Goal: Task Accomplishment & Management: Complete application form

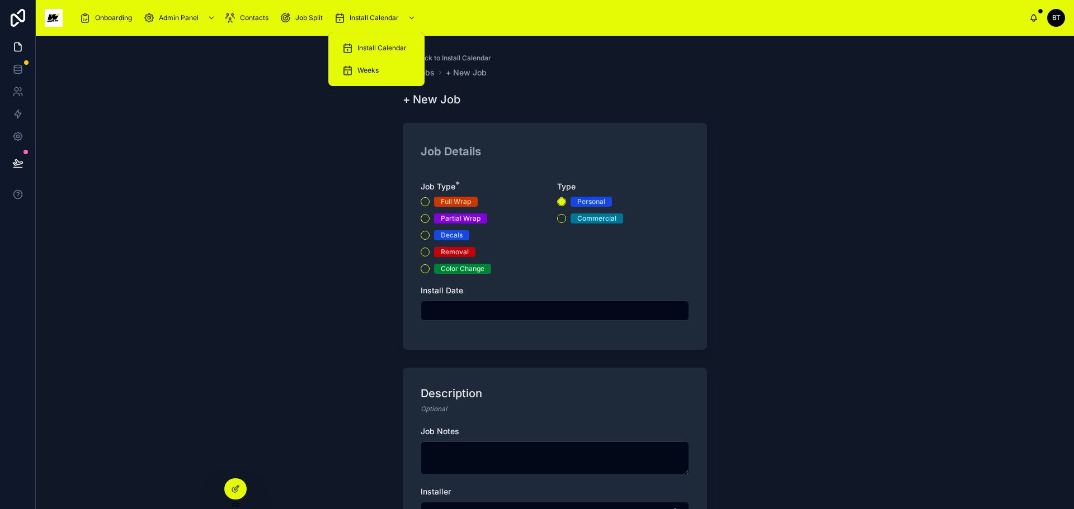
click at [370, 44] on span "Install Calendar" at bounding box center [381, 48] width 49 height 9
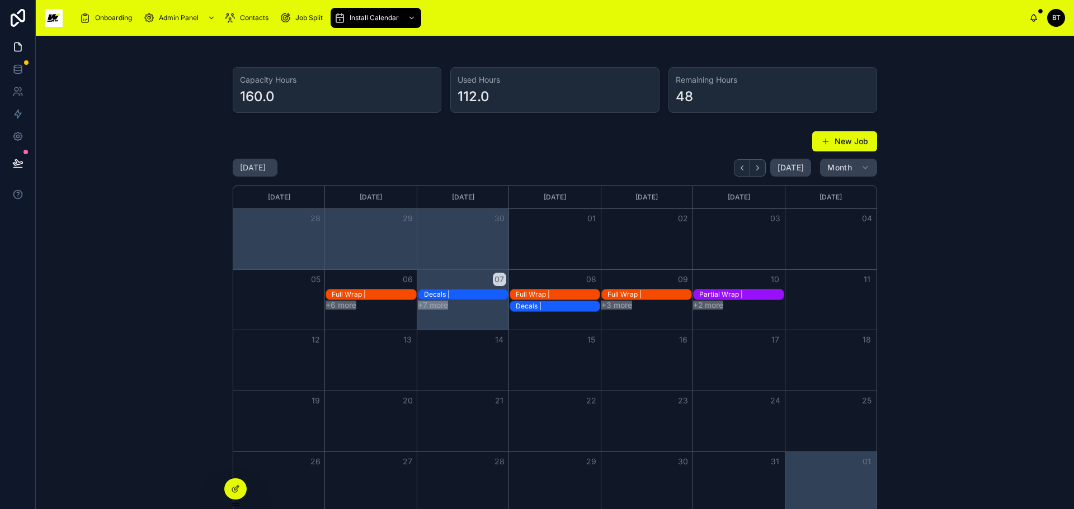
click at [842, 143] on button "New Job" at bounding box center [844, 141] width 65 height 20
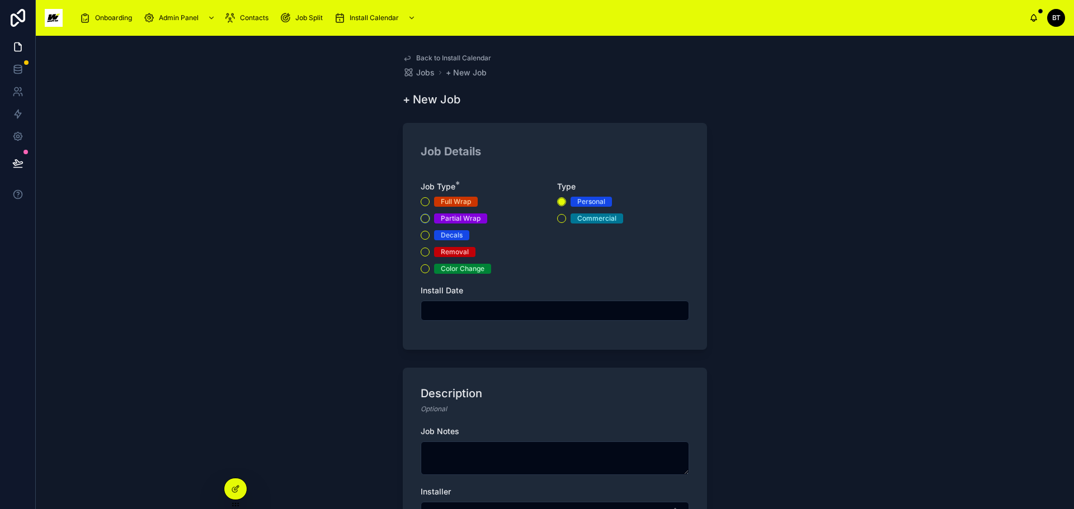
click at [422, 220] on button "Partial Wrap" at bounding box center [425, 218] width 9 height 9
click at [479, 305] on input "text" at bounding box center [554, 311] width 267 height 16
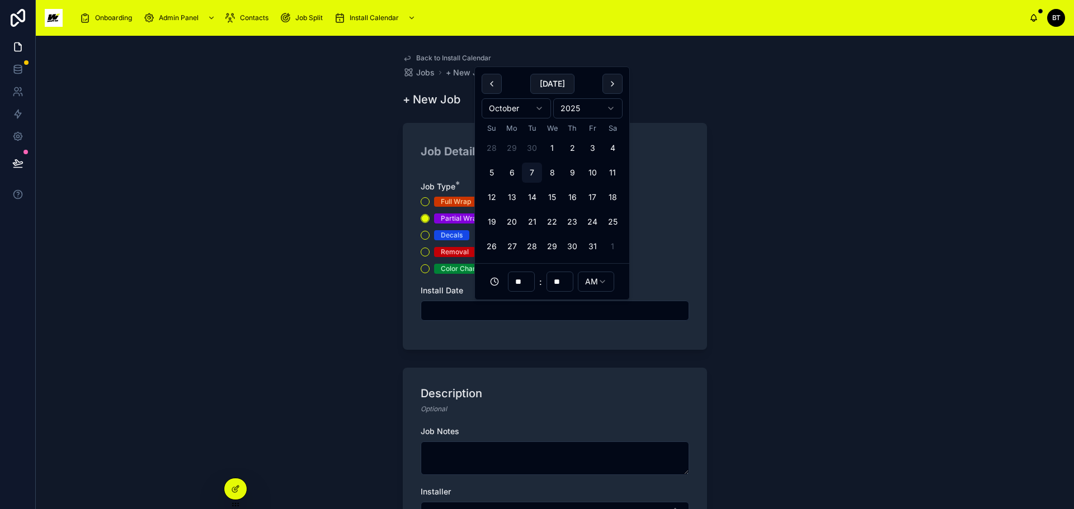
click at [511, 196] on button "13" at bounding box center [512, 197] width 20 height 20
type input "**********"
click at [497, 449] on textarea at bounding box center [555, 459] width 268 height 34
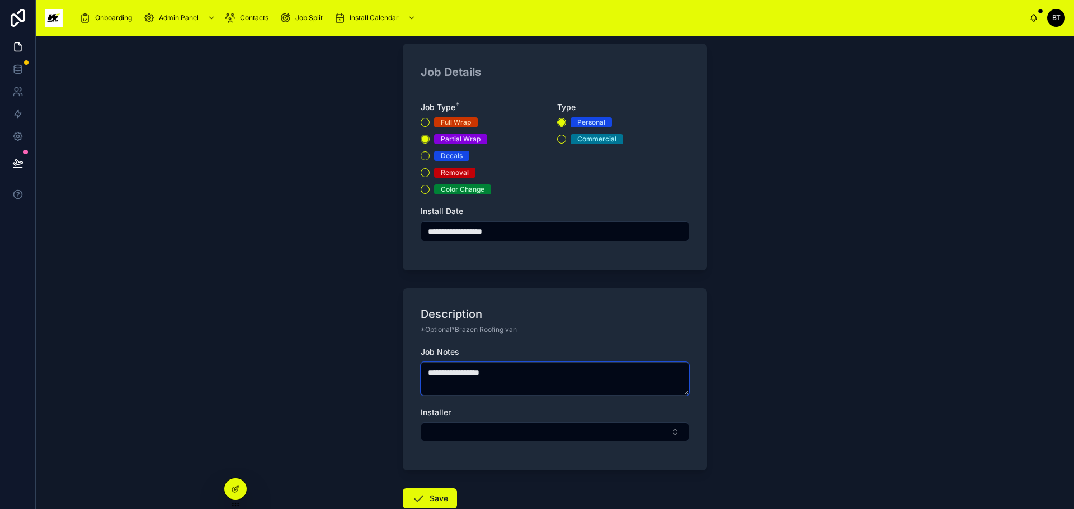
scroll to position [150, 0]
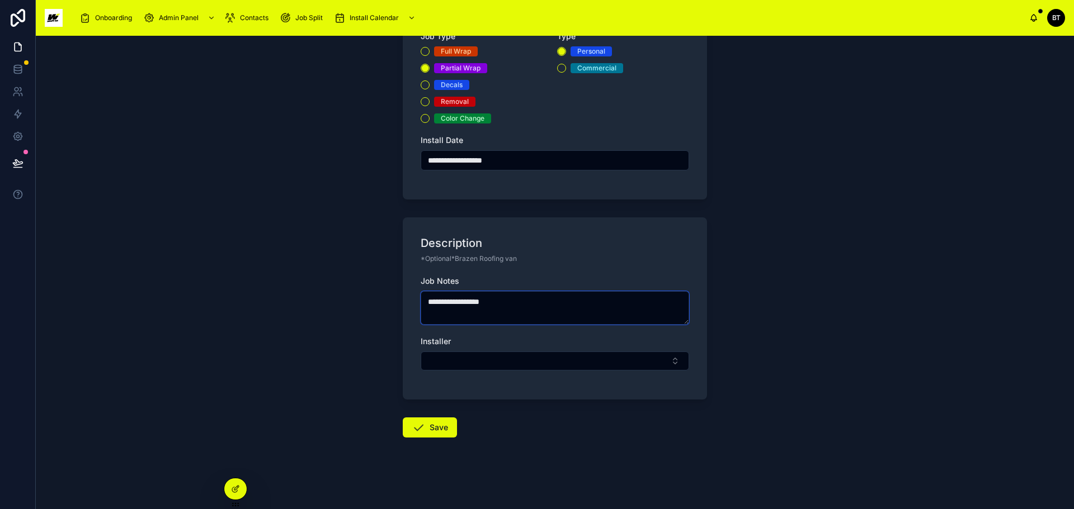
type textarea "**********"
click at [631, 364] on button "Select Button" at bounding box center [555, 361] width 268 height 19
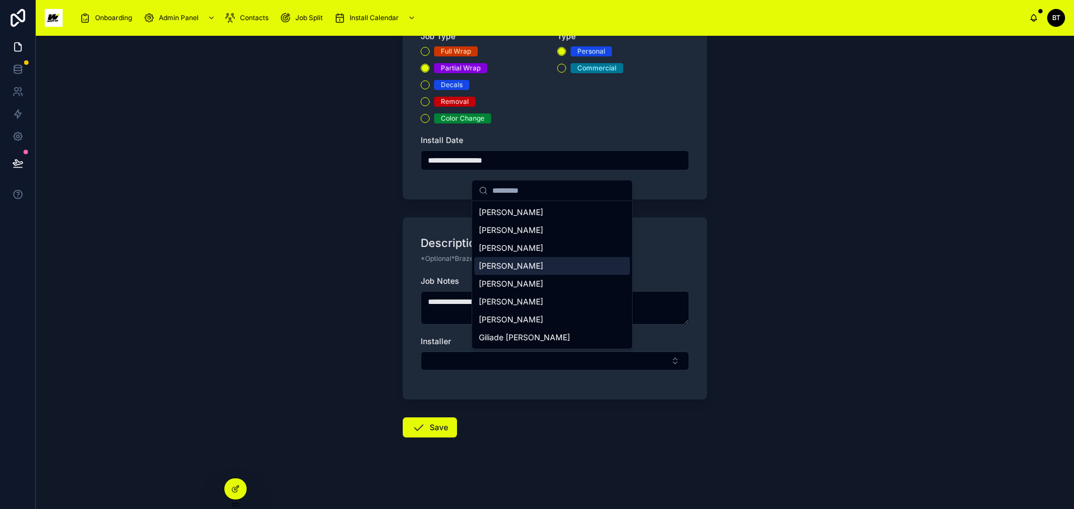
click at [510, 272] on div "[PERSON_NAME]" at bounding box center [551, 266] width 155 height 18
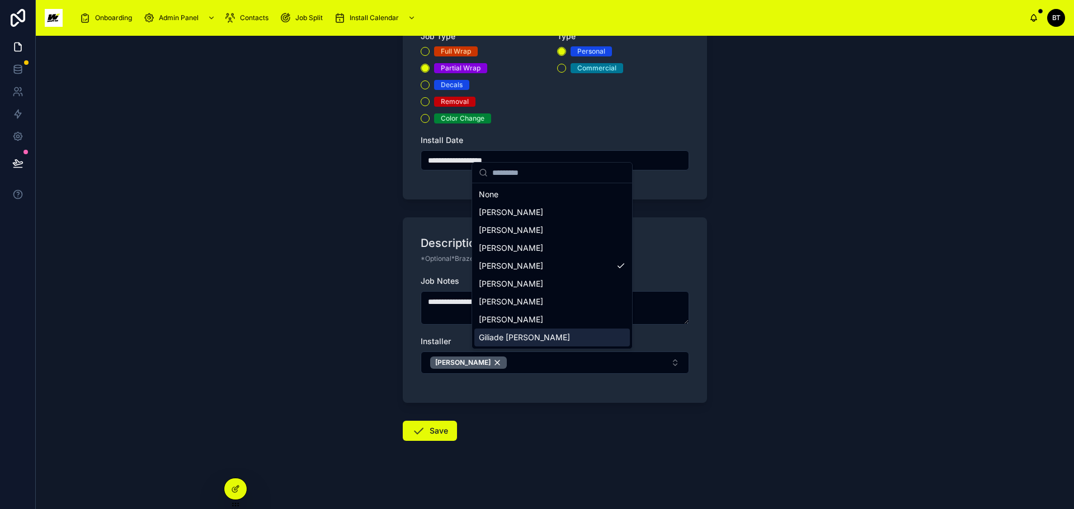
click at [440, 427] on button "Save" at bounding box center [430, 431] width 54 height 20
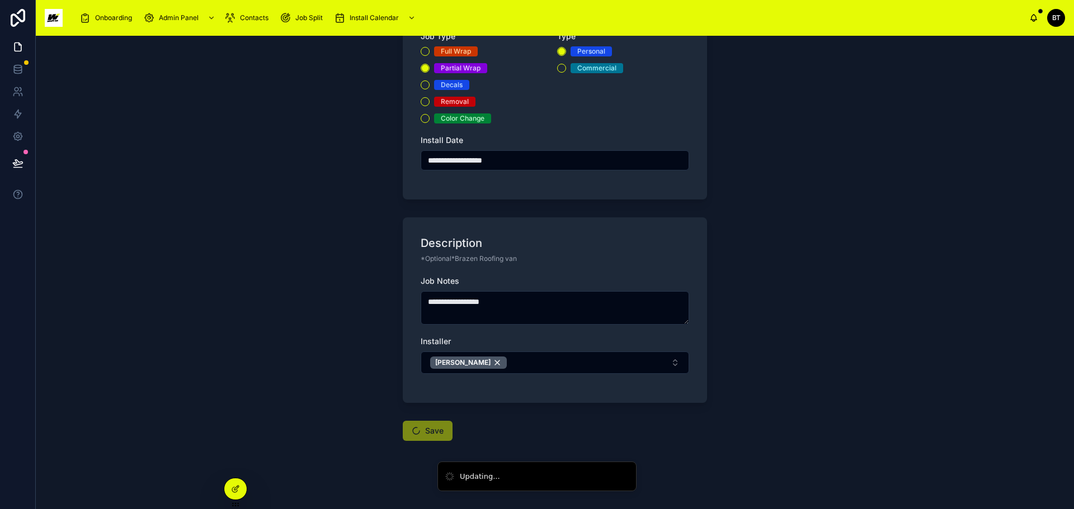
scroll to position [39, 0]
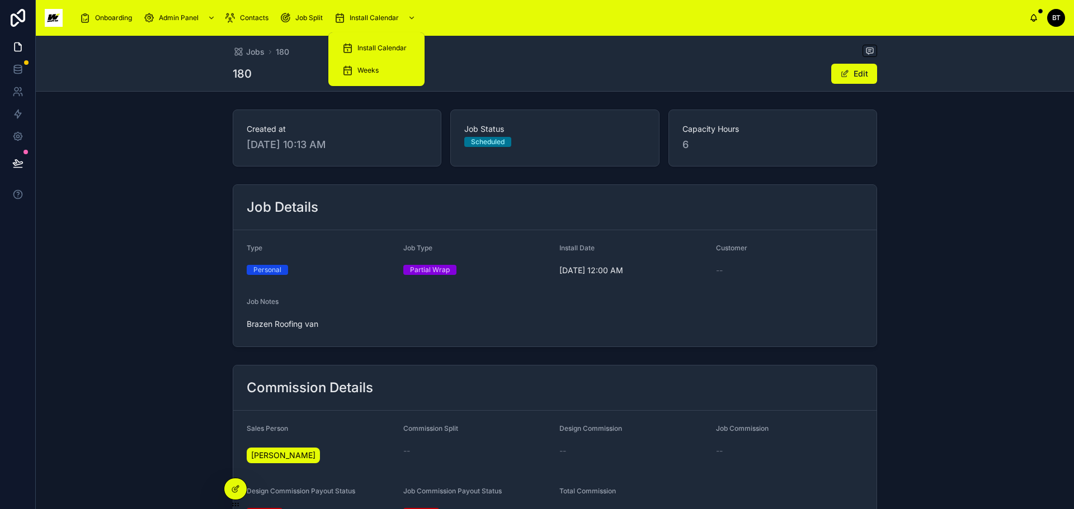
click at [380, 51] on span "Install Calendar" at bounding box center [381, 48] width 49 height 9
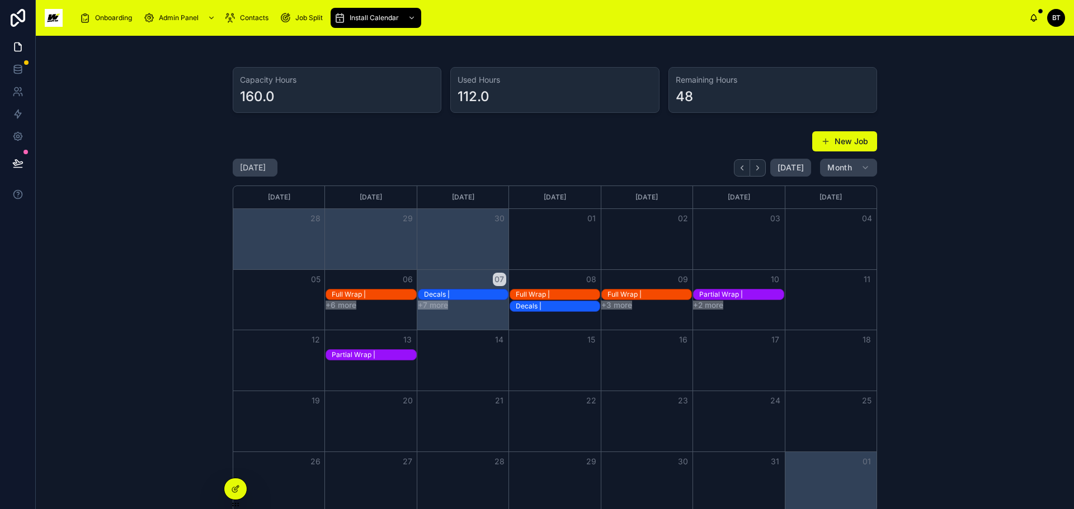
click at [838, 141] on button "New Job" at bounding box center [844, 141] width 65 height 20
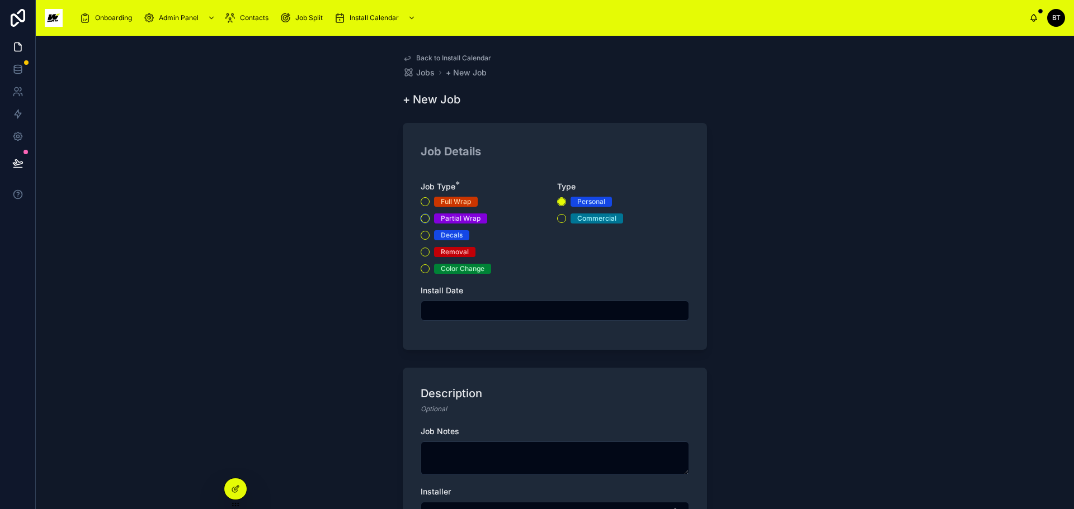
click at [424, 218] on button "Partial Wrap" at bounding box center [425, 218] width 9 height 9
click at [490, 314] on input "text" at bounding box center [554, 311] width 267 height 16
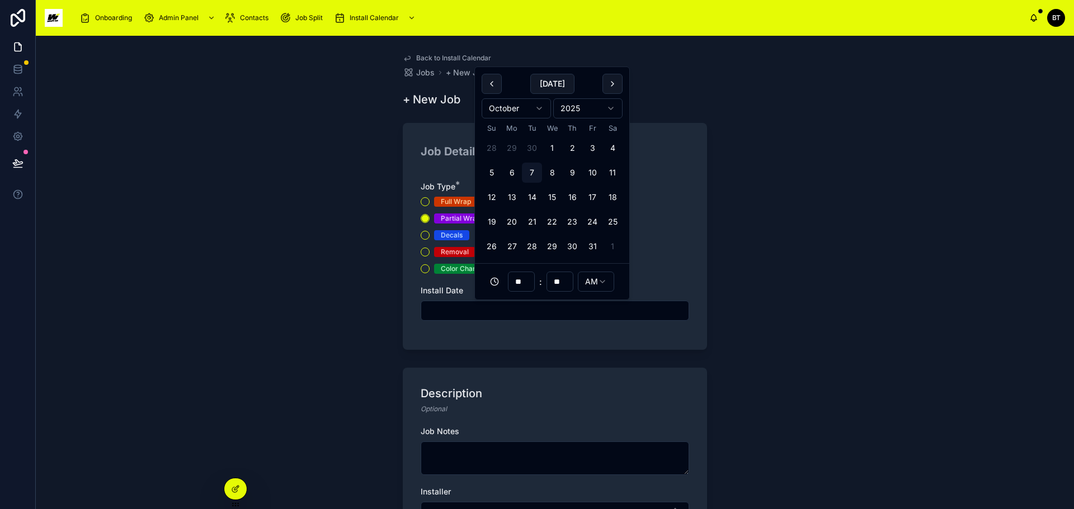
click at [512, 172] on button "6" at bounding box center [512, 173] width 20 height 20
click at [510, 195] on button "13" at bounding box center [512, 197] width 20 height 20
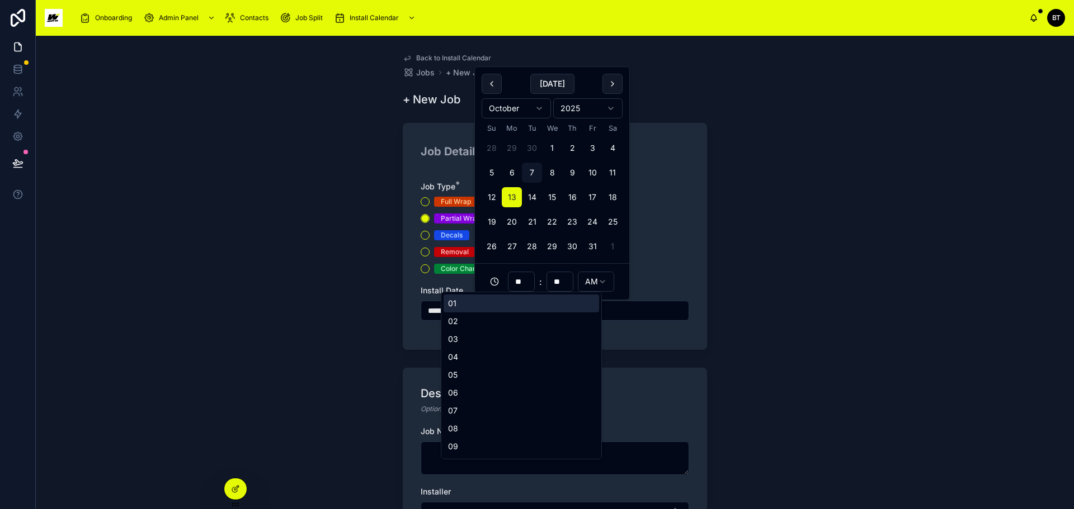
drag, startPoint x: 526, startPoint y: 280, endPoint x: 511, endPoint y: 280, distance: 15.1
click at [511, 280] on input "**" at bounding box center [521, 282] width 26 height 16
type input "**********"
type input "**"
click at [731, 346] on div "**********" at bounding box center [555, 273] width 1038 height 474
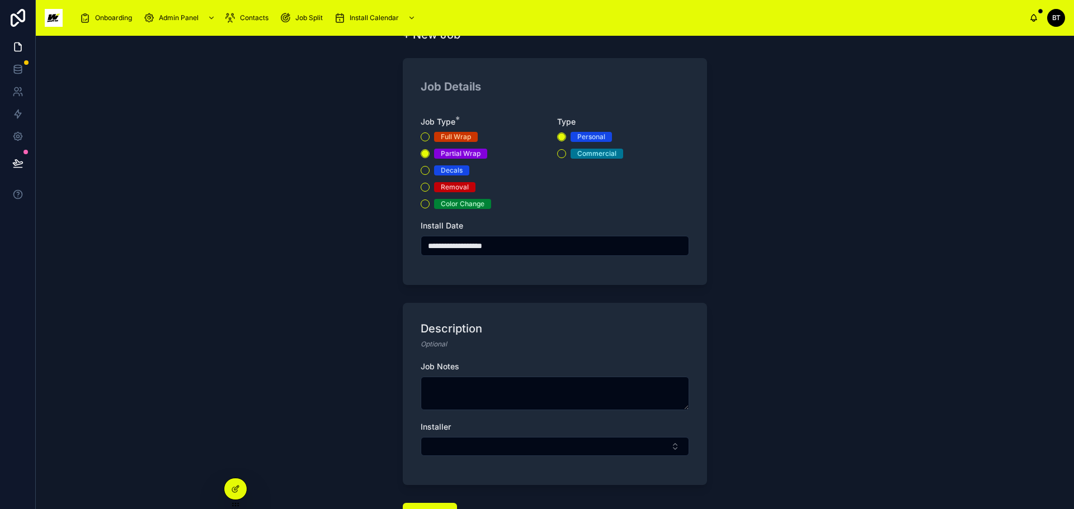
scroll to position [150, 0]
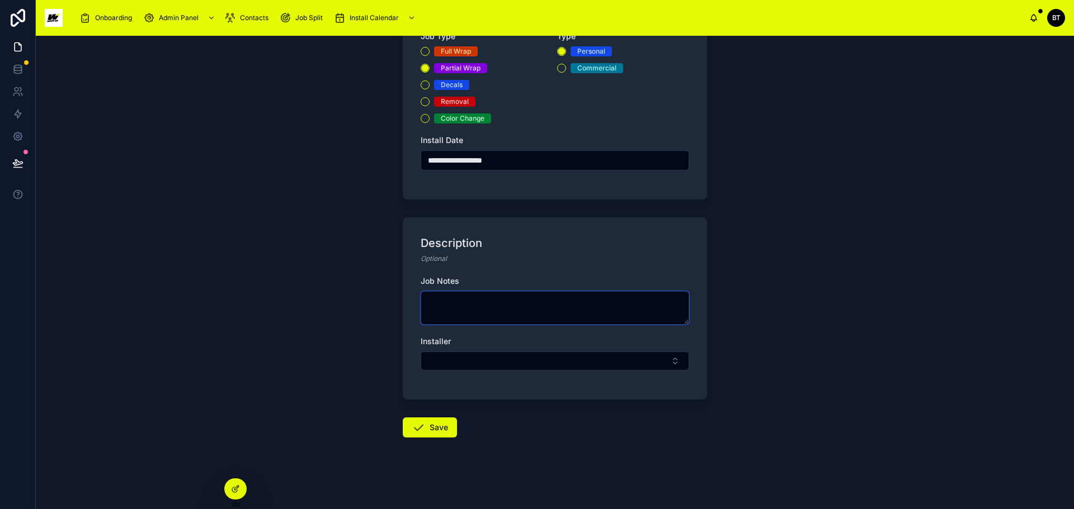
click at [483, 307] on textarea at bounding box center [555, 308] width 268 height 34
type textarea "*******"
click at [534, 358] on button "Select Button" at bounding box center [555, 361] width 268 height 19
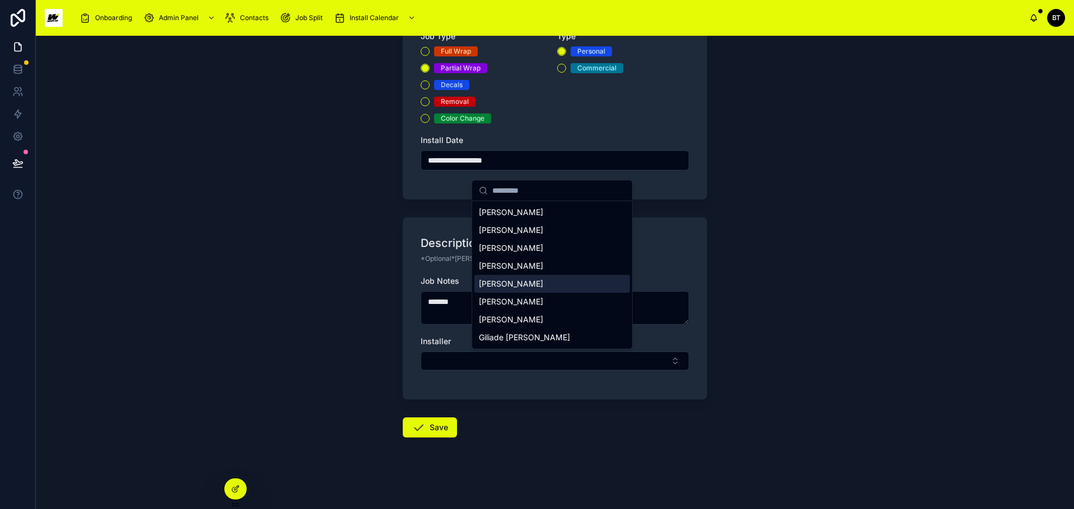
click at [513, 284] on span "[PERSON_NAME]" at bounding box center [511, 284] width 64 height 11
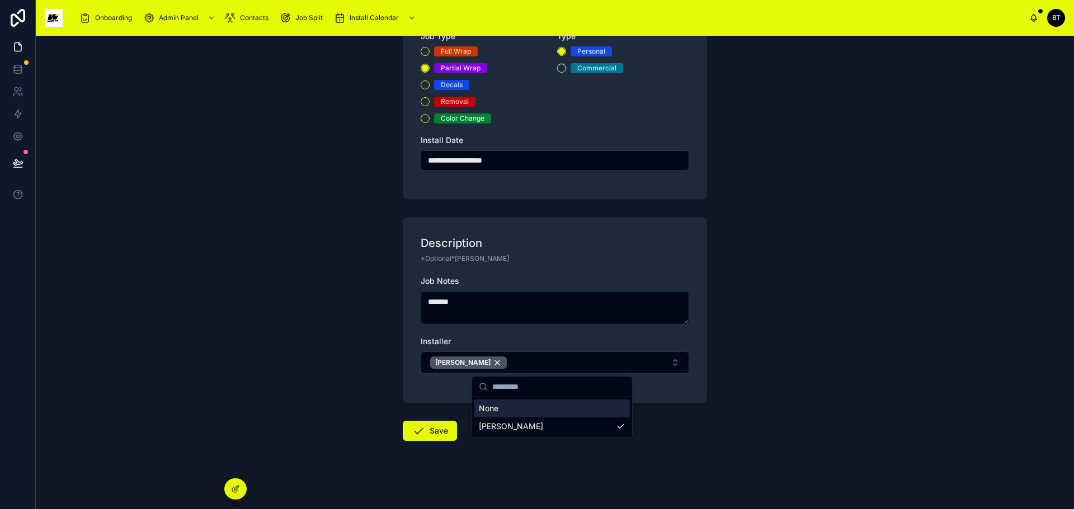
click at [561, 66] on button "Commercial" at bounding box center [561, 68] width 9 height 9
click at [429, 424] on button "Save" at bounding box center [430, 431] width 54 height 20
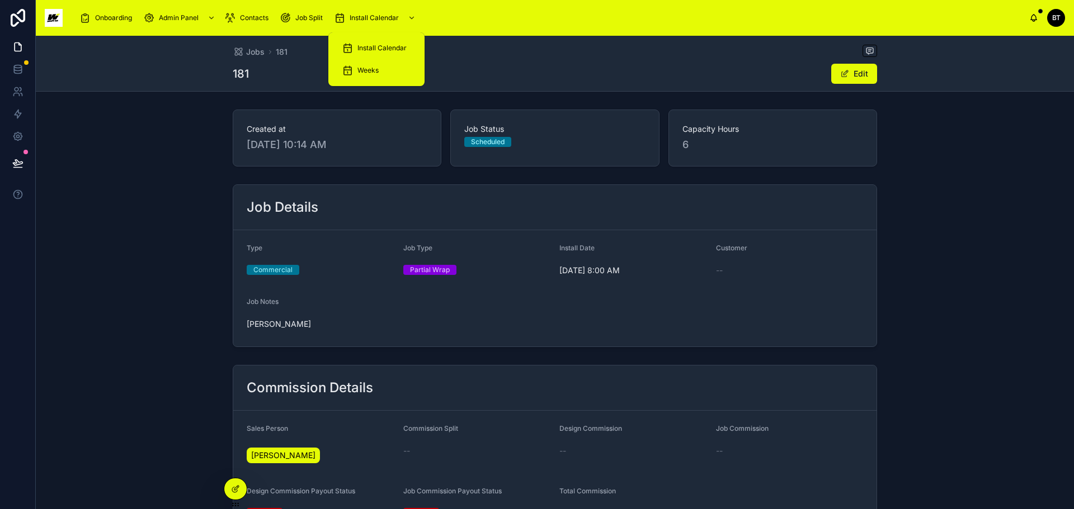
click at [360, 47] on span "Install Calendar" at bounding box center [381, 48] width 49 height 9
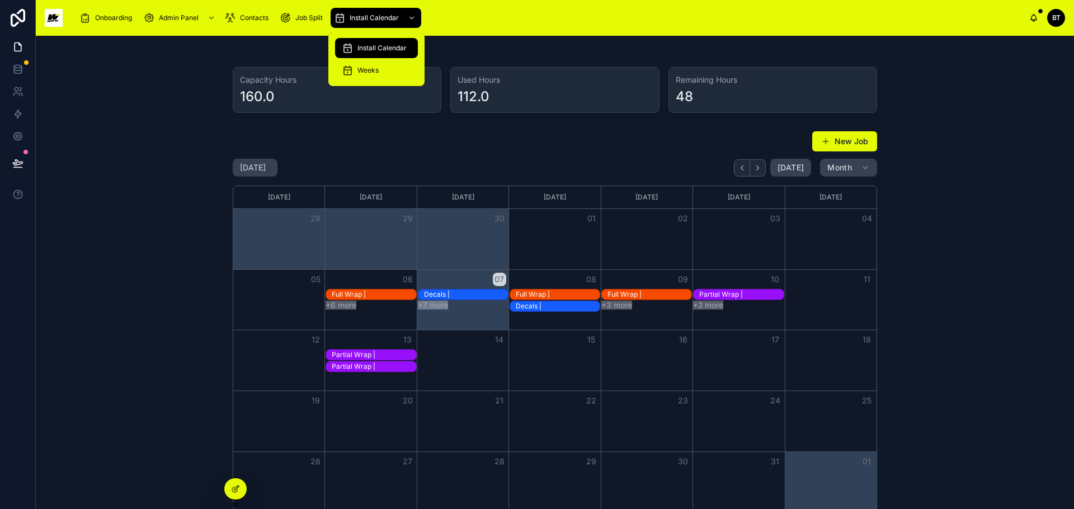
click at [380, 73] on div "Weeks" at bounding box center [376, 71] width 69 height 18
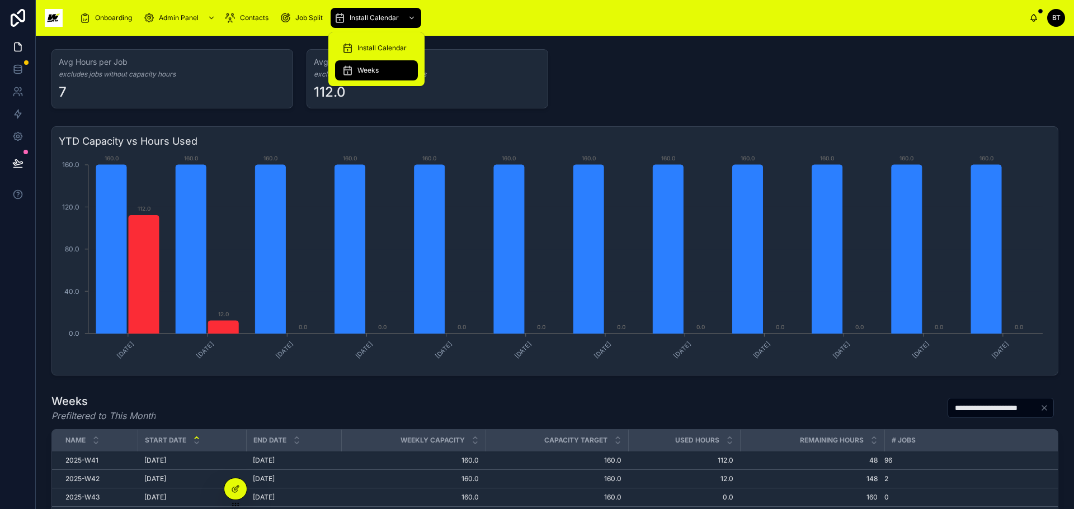
click at [383, 48] on span "Install Calendar" at bounding box center [381, 48] width 49 height 9
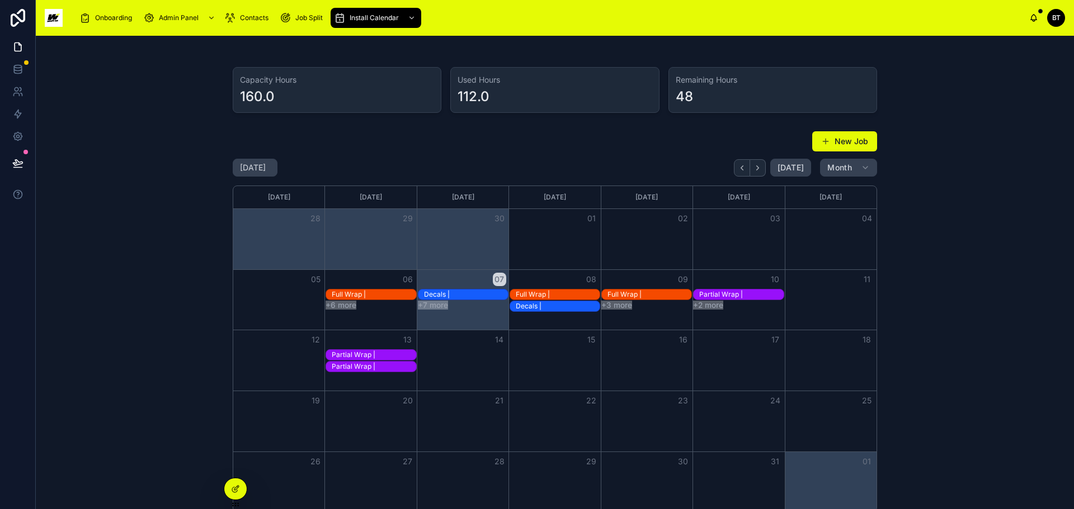
click at [836, 139] on button "New Job" at bounding box center [844, 141] width 65 height 20
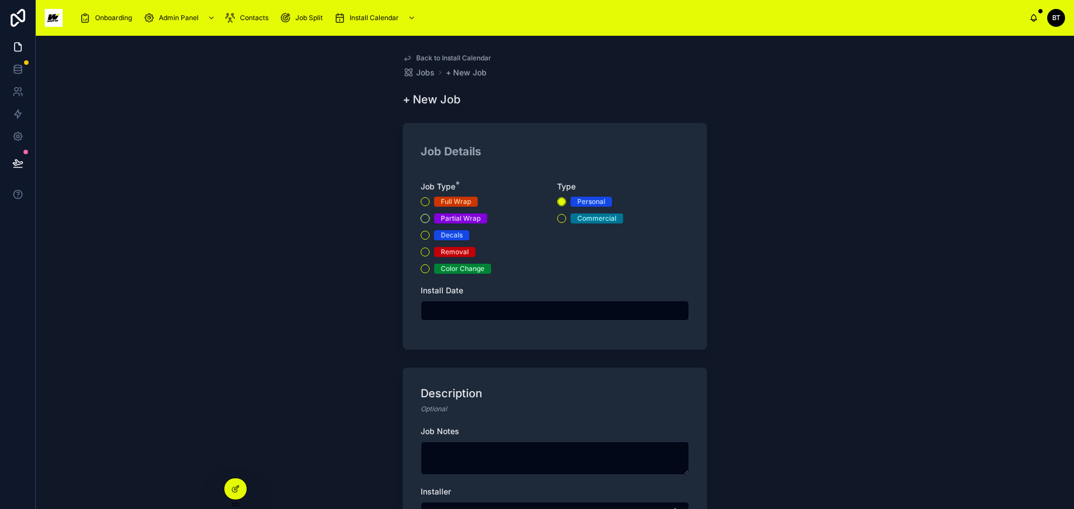
click at [421, 220] on button "Partial Wrap" at bounding box center [425, 218] width 9 height 9
click at [557, 218] on button "Commercial" at bounding box center [561, 218] width 9 height 9
click at [421, 237] on button "Decals" at bounding box center [425, 235] width 9 height 9
click at [455, 306] on input "text" at bounding box center [554, 311] width 267 height 16
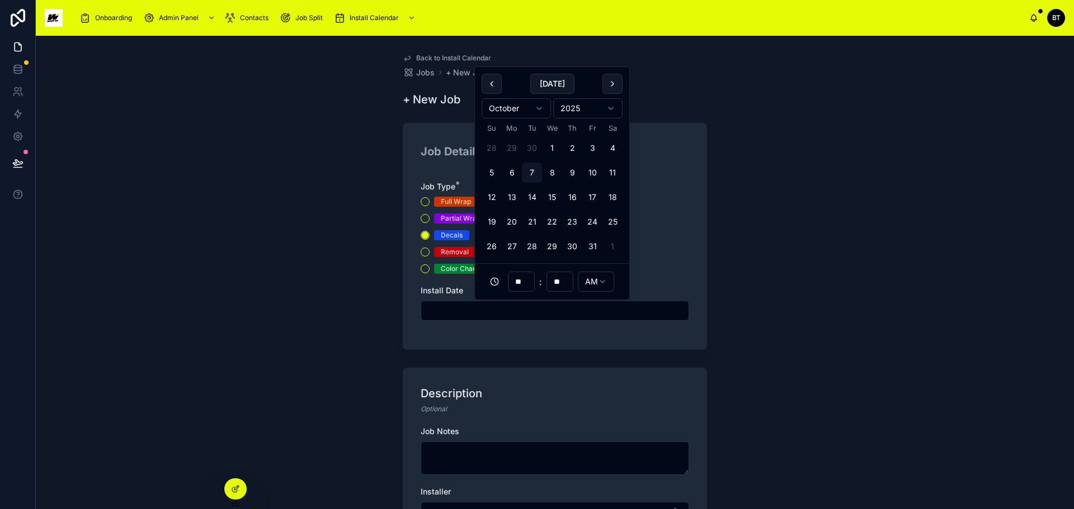
click at [529, 197] on button "14" at bounding box center [532, 197] width 20 height 20
type input "**********"
click at [470, 450] on textarea at bounding box center [555, 459] width 268 height 34
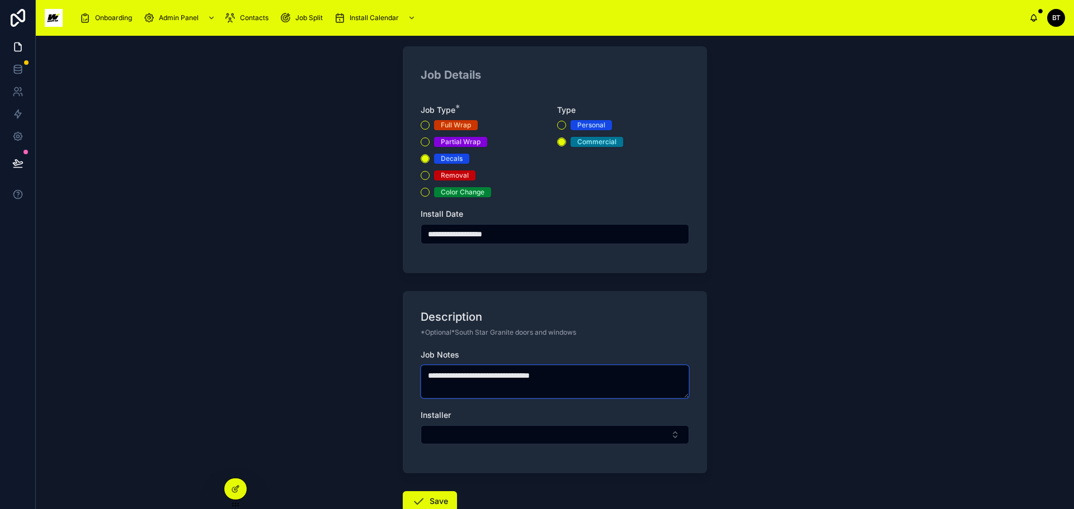
scroll to position [150, 0]
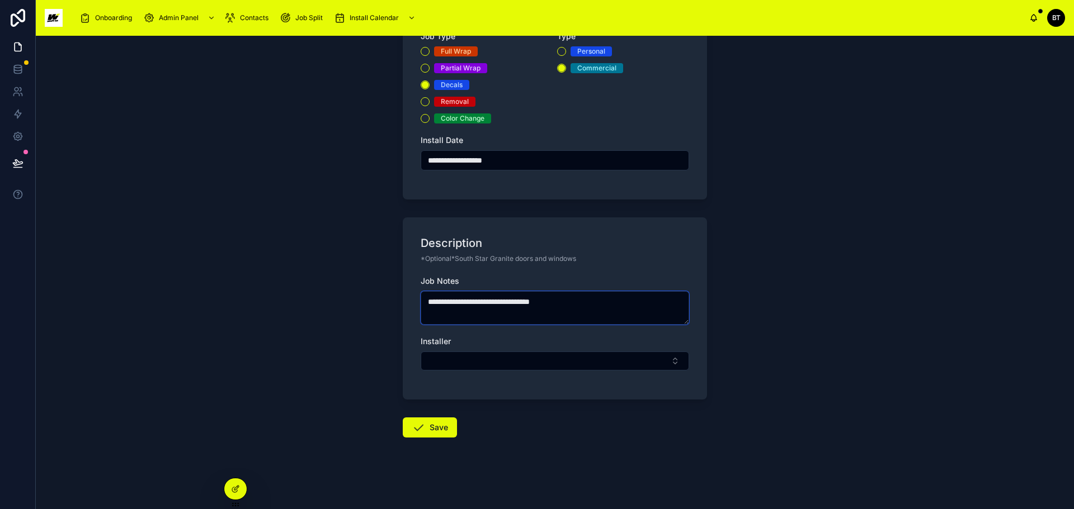
type textarea "**********"
click at [537, 356] on button "Select Button" at bounding box center [555, 361] width 268 height 19
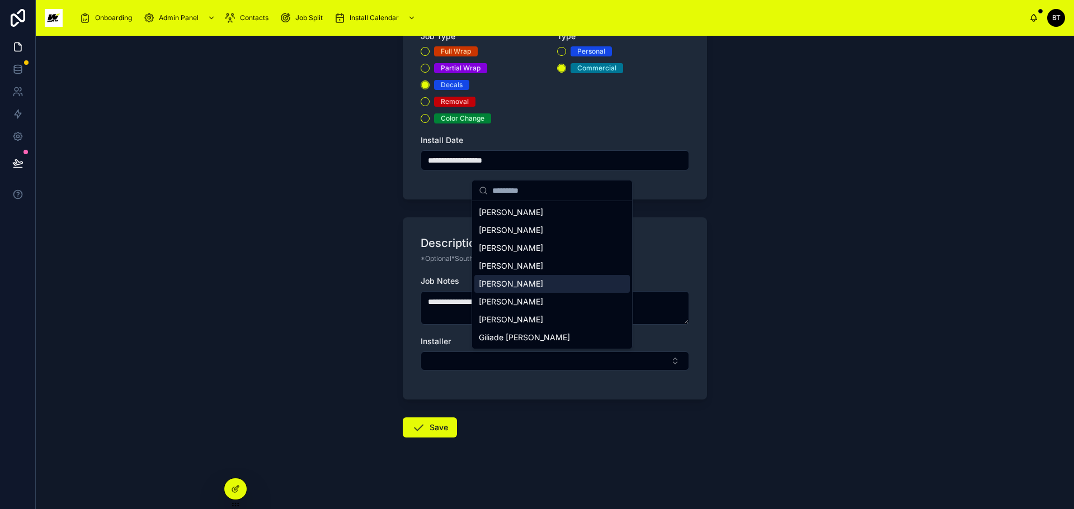
click at [511, 286] on span "[PERSON_NAME]" at bounding box center [511, 284] width 64 height 11
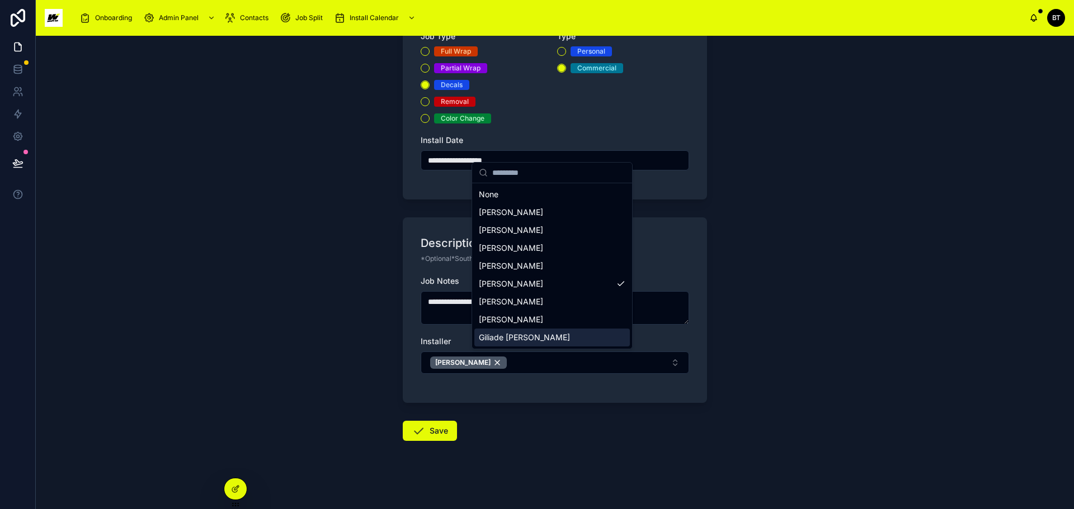
click at [431, 428] on button "Save" at bounding box center [430, 431] width 54 height 20
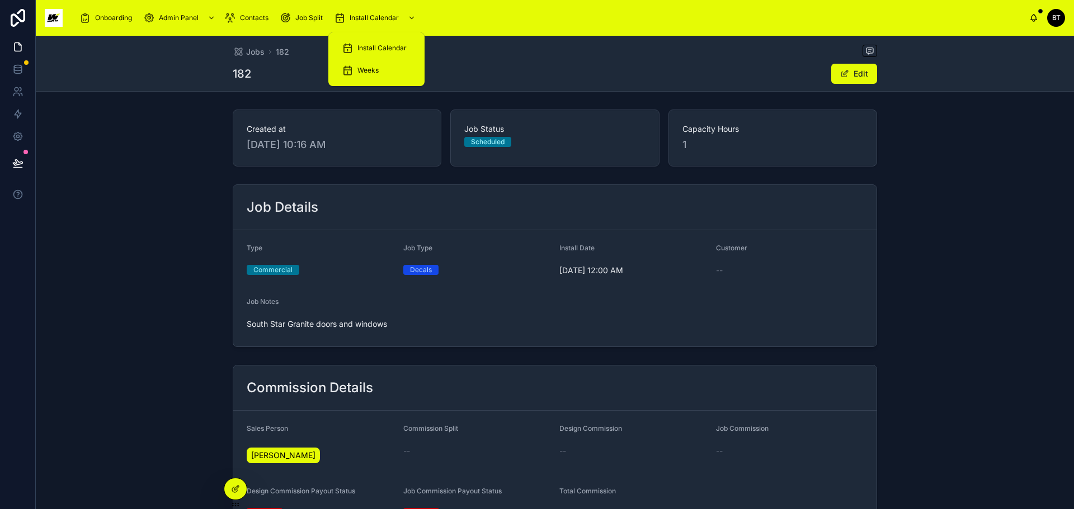
click at [371, 41] on div "Install Calendar" at bounding box center [376, 48] width 69 height 18
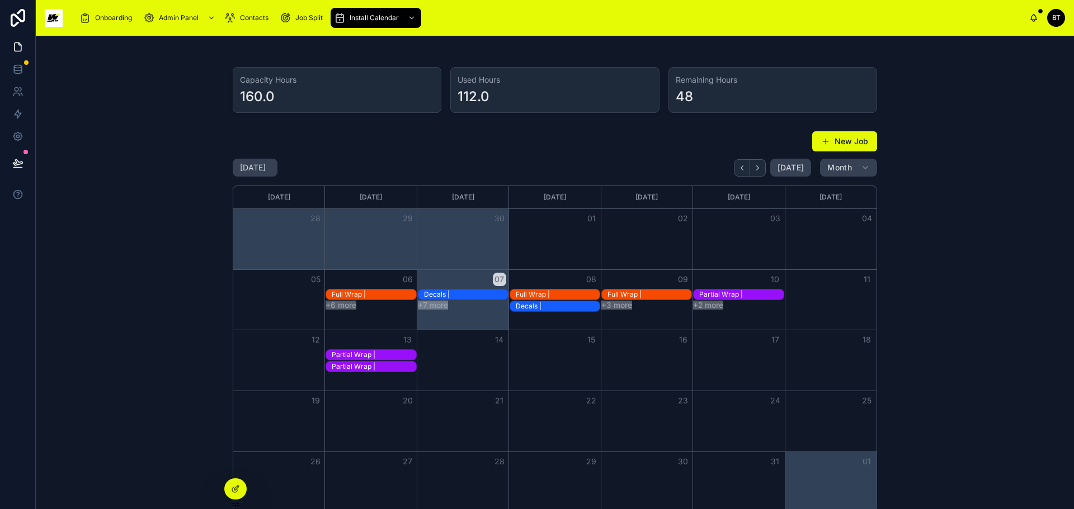
click at [818, 131] on div "New Job" at bounding box center [835, 141] width 84 height 21
click at [818, 136] on button "New Job" at bounding box center [844, 141] width 65 height 20
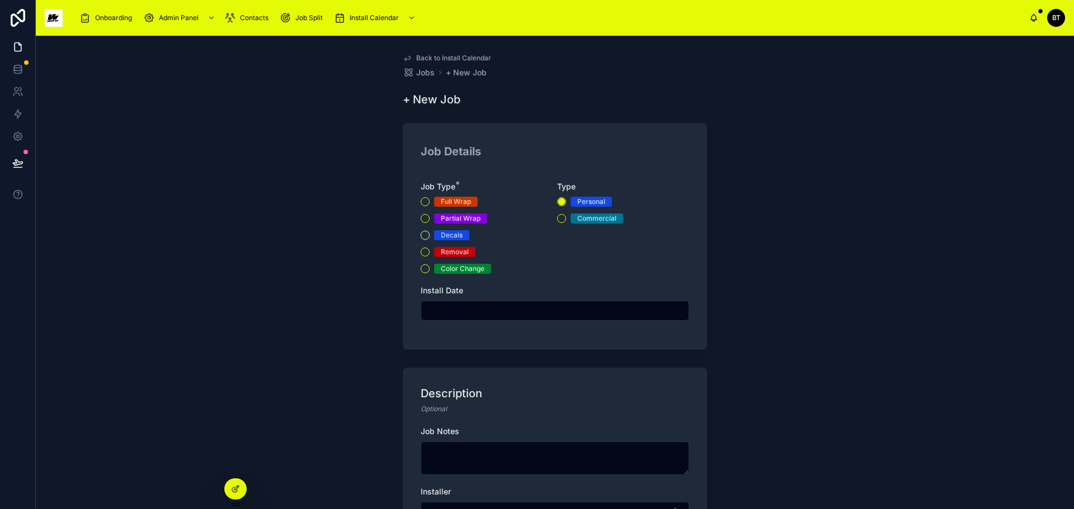
click at [422, 233] on button "Decals" at bounding box center [425, 235] width 9 height 9
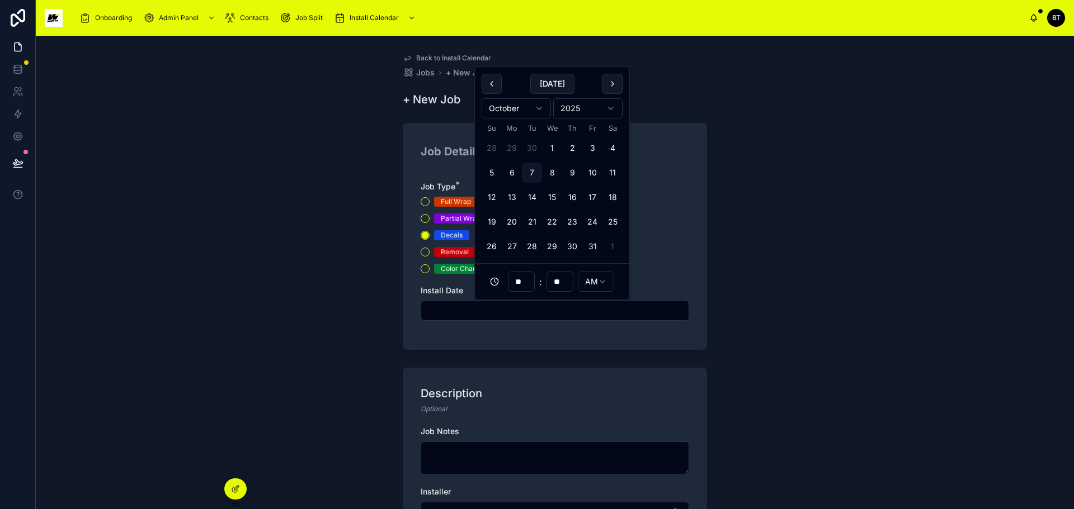
click at [460, 304] on input "text" at bounding box center [554, 311] width 267 height 16
click at [530, 196] on button "14" at bounding box center [532, 197] width 20 height 20
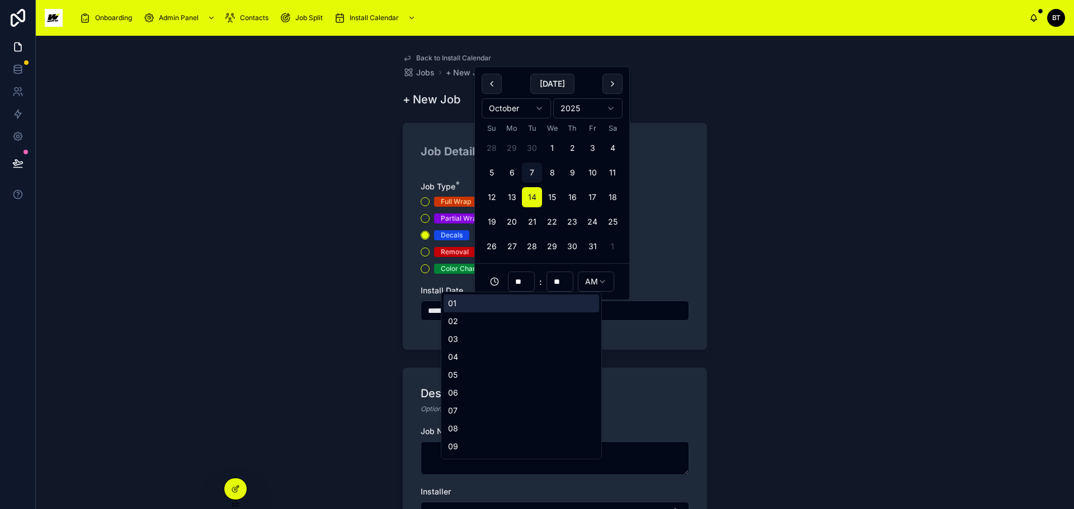
drag, startPoint x: 523, startPoint y: 285, endPoint x: 511, endPoint y: 285, distance: 11.7
click at [511, 285] on input "**" at bounding box center [521, 282] width 26 height 16
type input "**********"
type input "**"
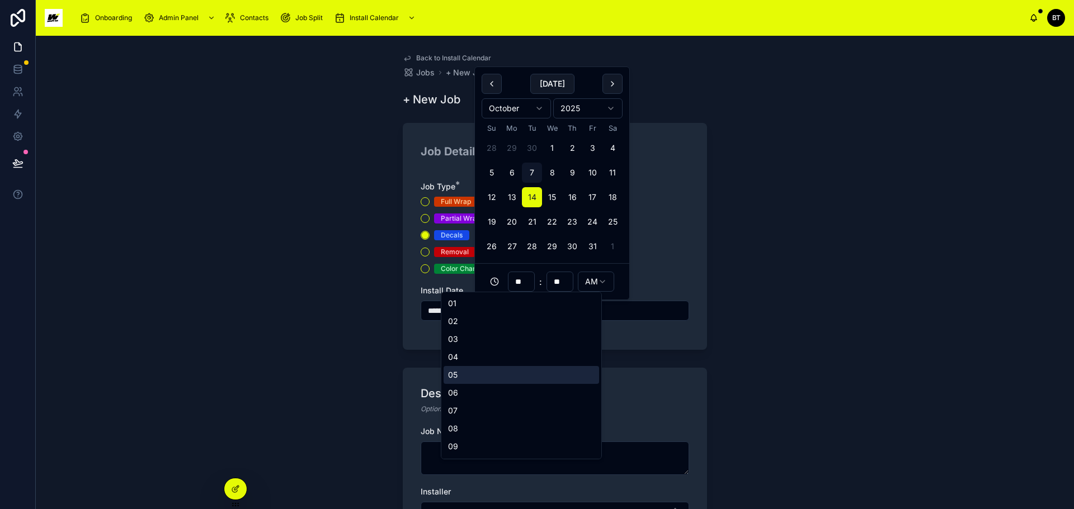
click at [631, 389] on div "Description" at bounding box center [555, 394] width 268 height 16
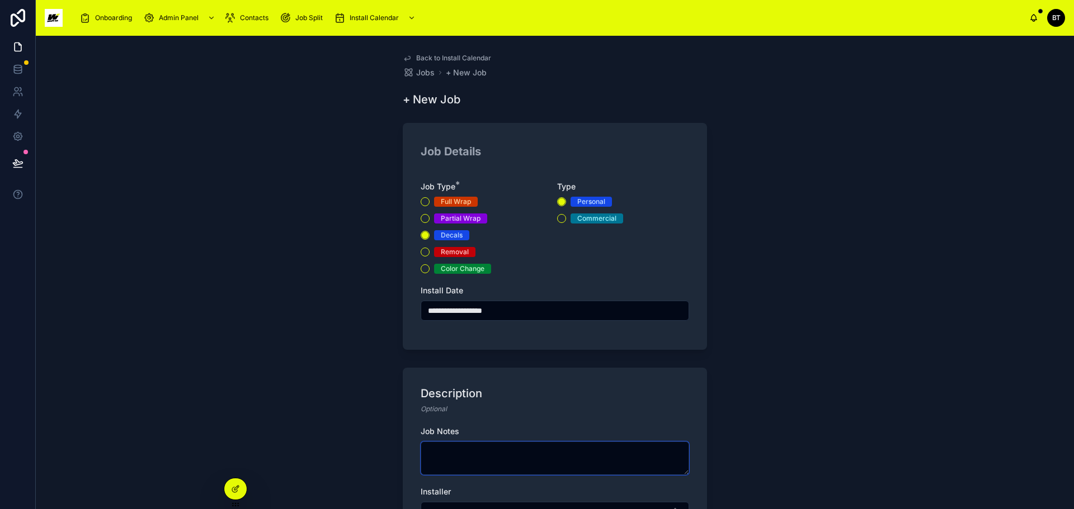
click at [454, 455] on textarea at bounding box center [555, 459] width 268 height 34
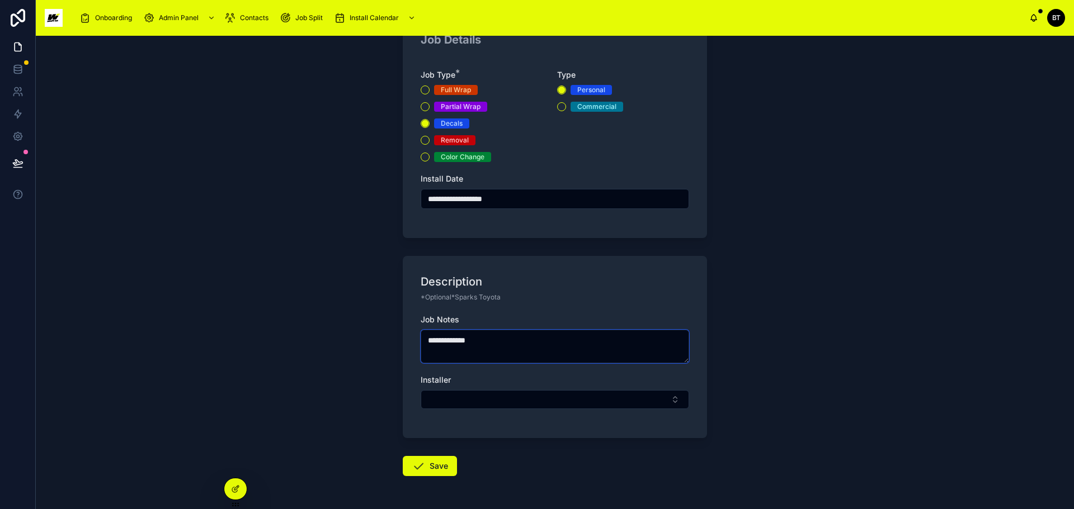
type textarea "**********"
click at [490, 399] on button "Select Button" at bounding box center [555, 399] width 268 height 19
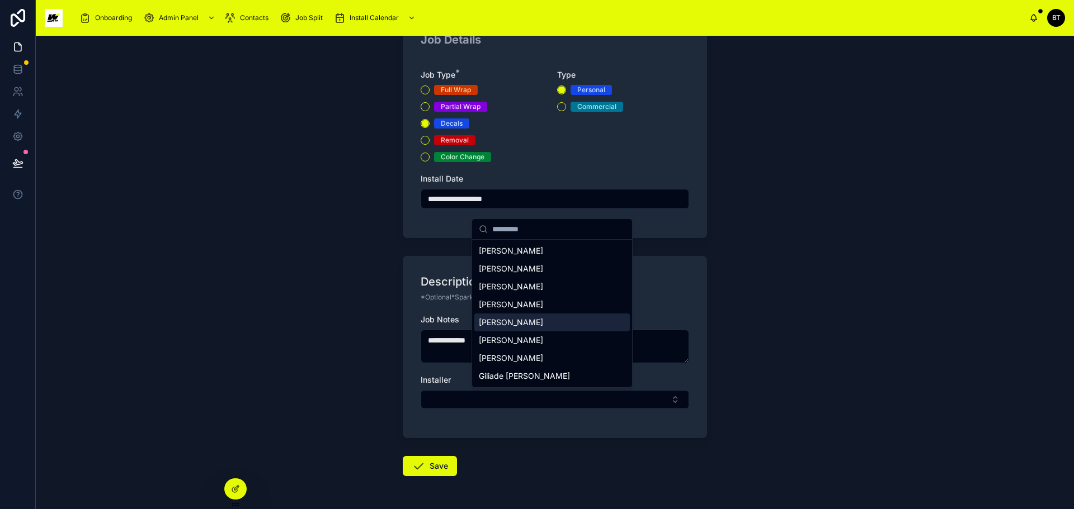
click at [513, 321] on span "[PERSON_NAME]" at bounding box center [511, 322] width 64 height 11
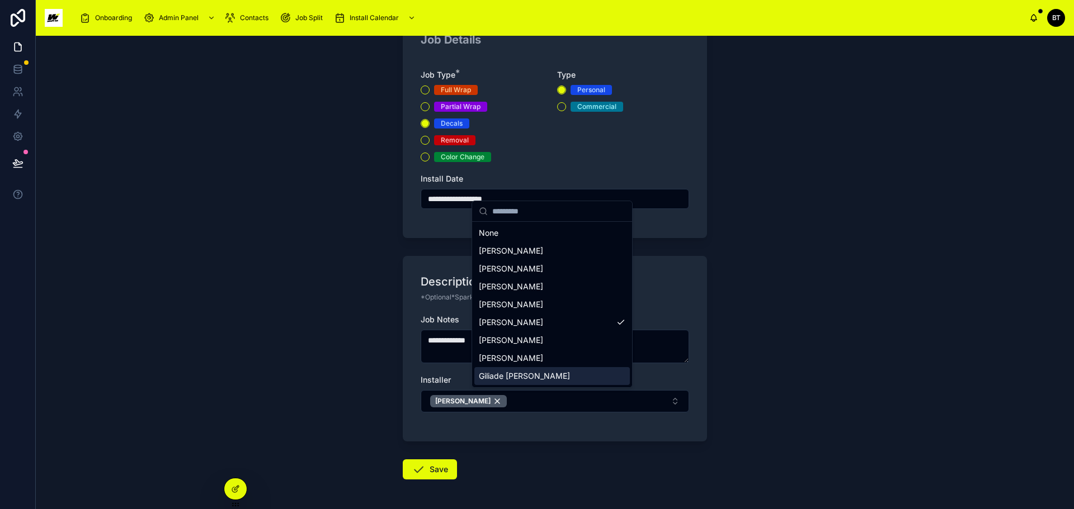
click at [427, 471] on button "Save" at bounding box center [430, 470] width 54 height 20
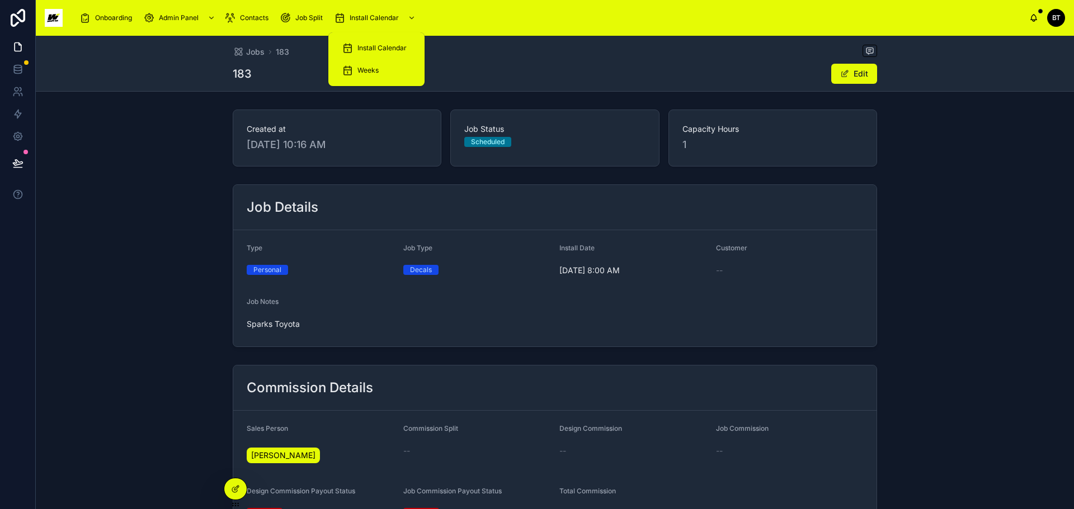
click at [383, 45] on span "Install Calendar" at bounding box center [381, 48] width 49 height 9
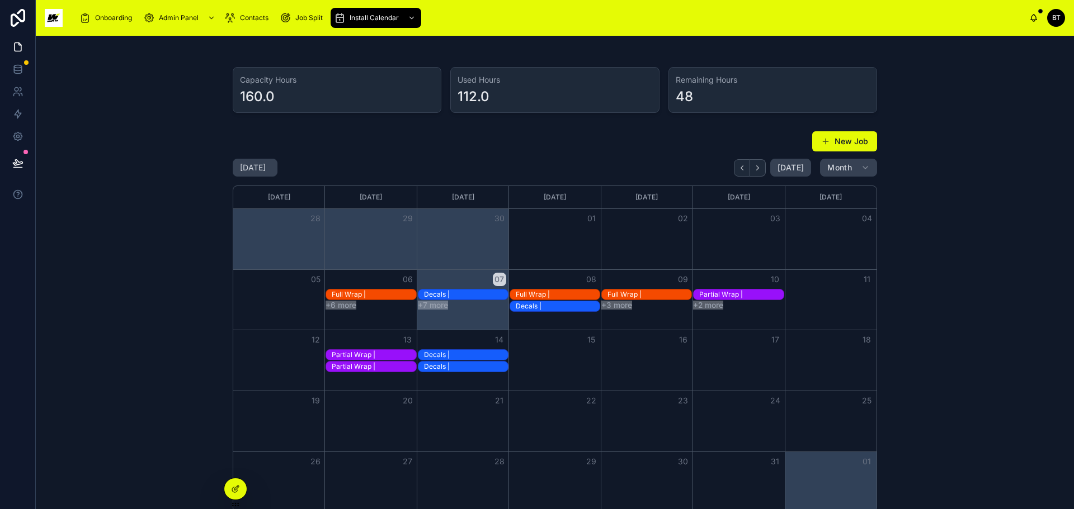
click at [836, 144] on button "New Job" at bounding box center [844, 141] width 65 height 20
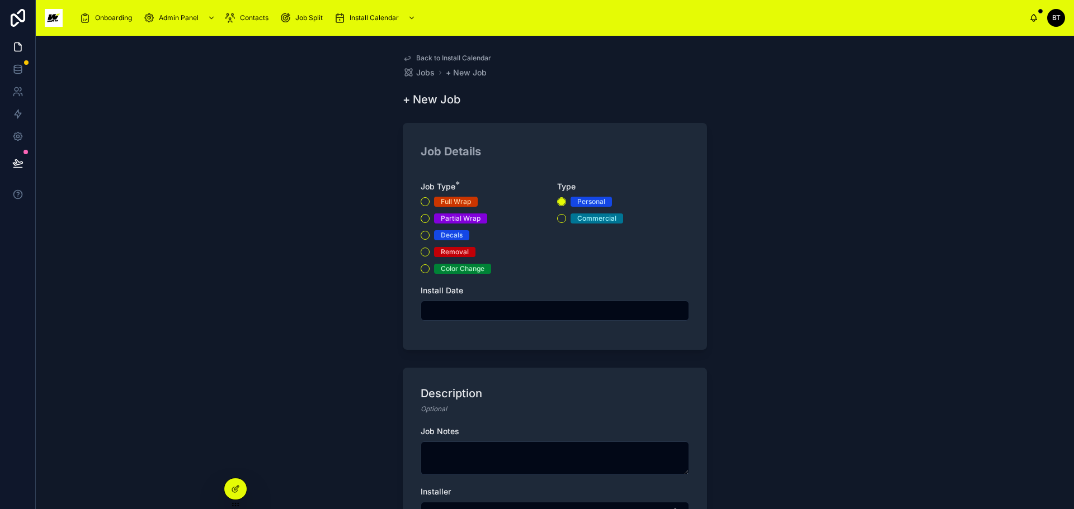
click at [417, 219] on div "Job Details Job Type * Full Wrap Partial Wrap Decals Removal Color Change Type …" at bounding box center [555, 236] width 304 height 227
click at [421, 219] on button "Partial Wrap" at bounding box center [425, 218] width 9 height 9
click at [485, 308] on input "text" at bounding box center [554, 311] width 267 height 16
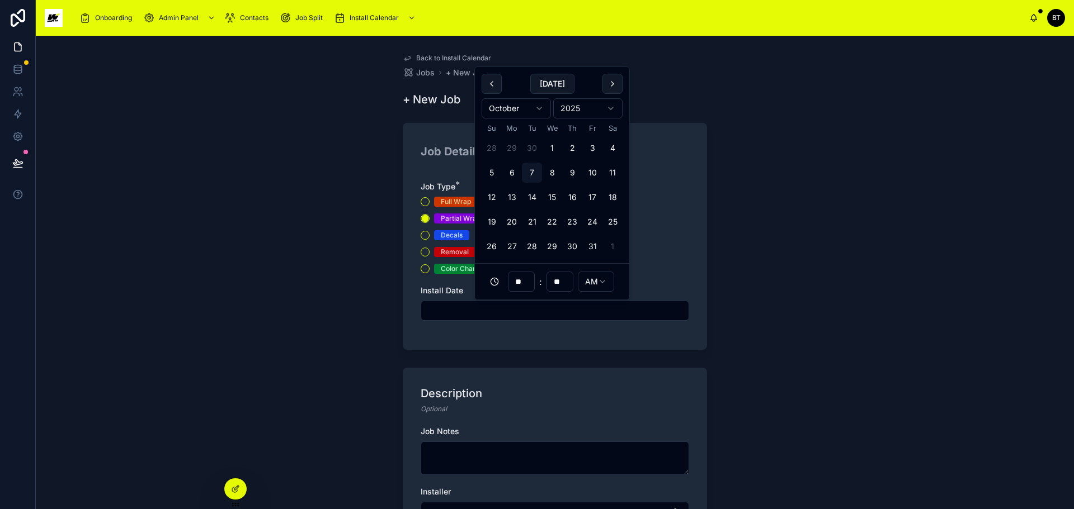
click at [551, 197] on button "15" at bounding box center [552, 197] width 20 height 20
type input "**********"
click at [469, 470] on textarea at bounding box center [555, 459] width 268 height 34
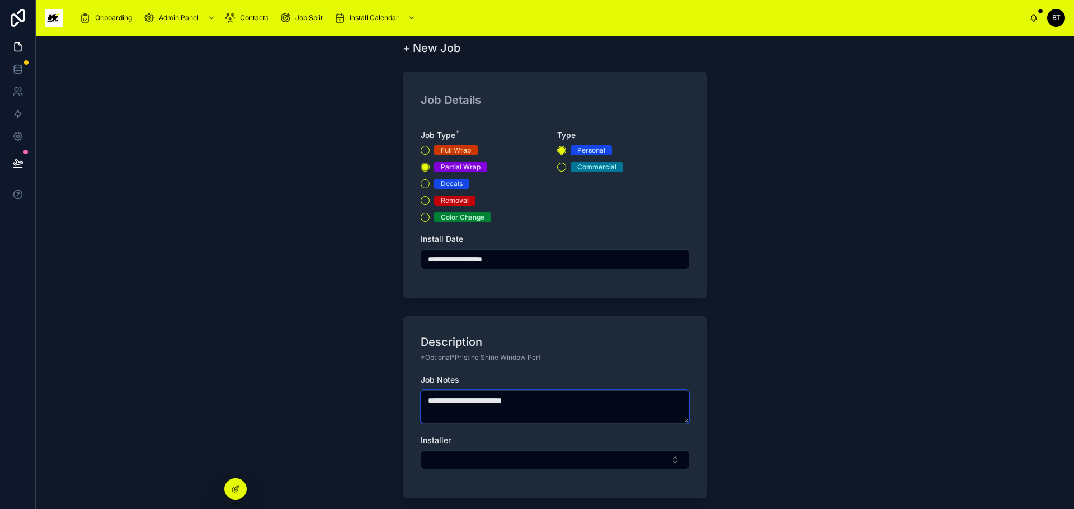
scroll to position [112, 0]
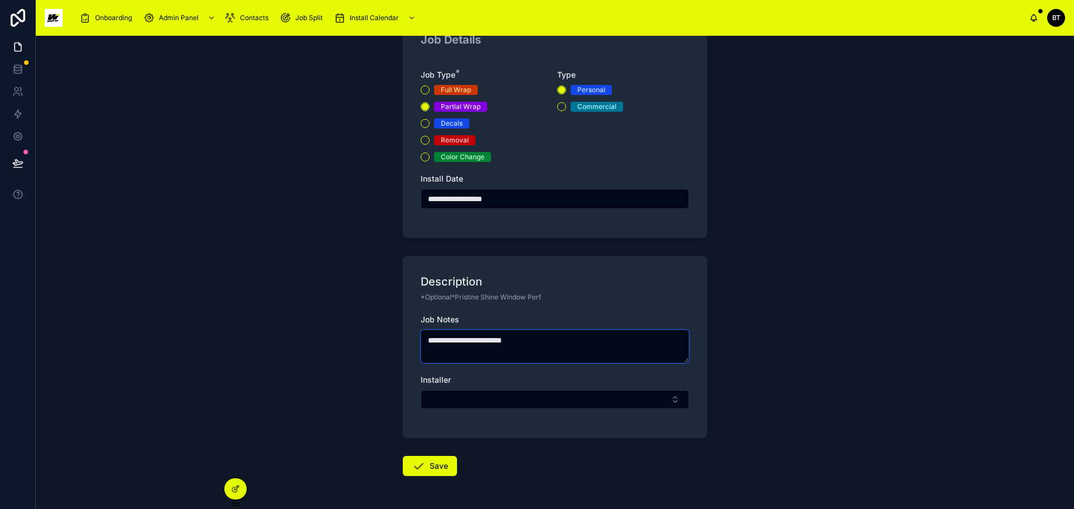
type textarea "**********"
click at [479, 401] on button "Select Button" at bounding box center [555, 399] width 268 height 19
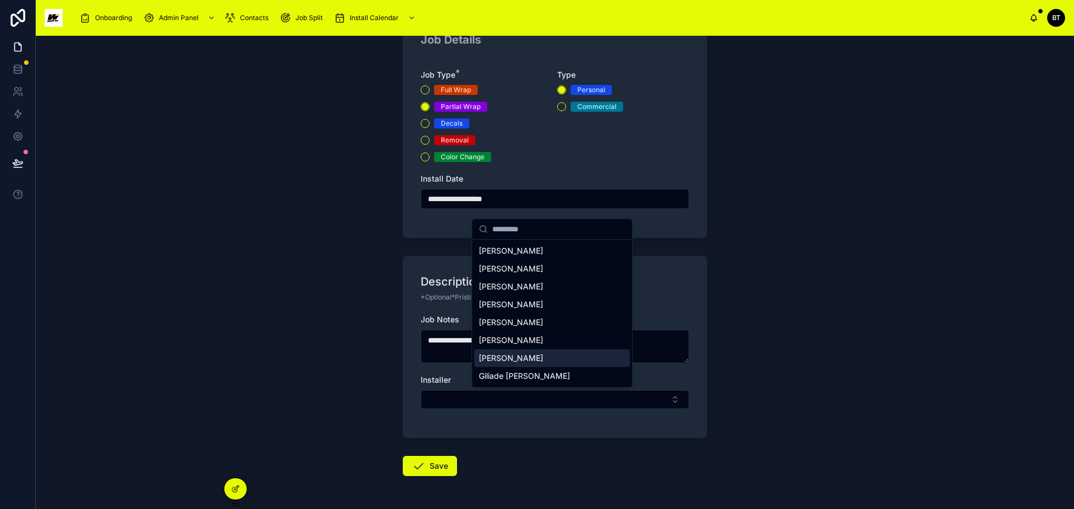
click at [495, 357] on span "[PERSON_NAME]" at bounding box center [511, 358] width 64 height 11
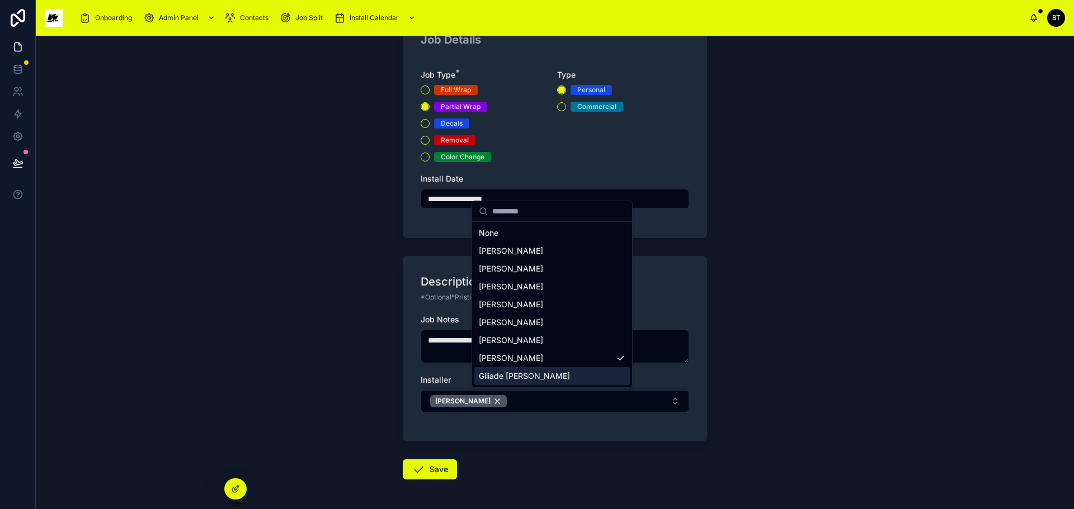
click at [425, 468] on button "Save" at bounding box center [430, 470] width 54 height 20
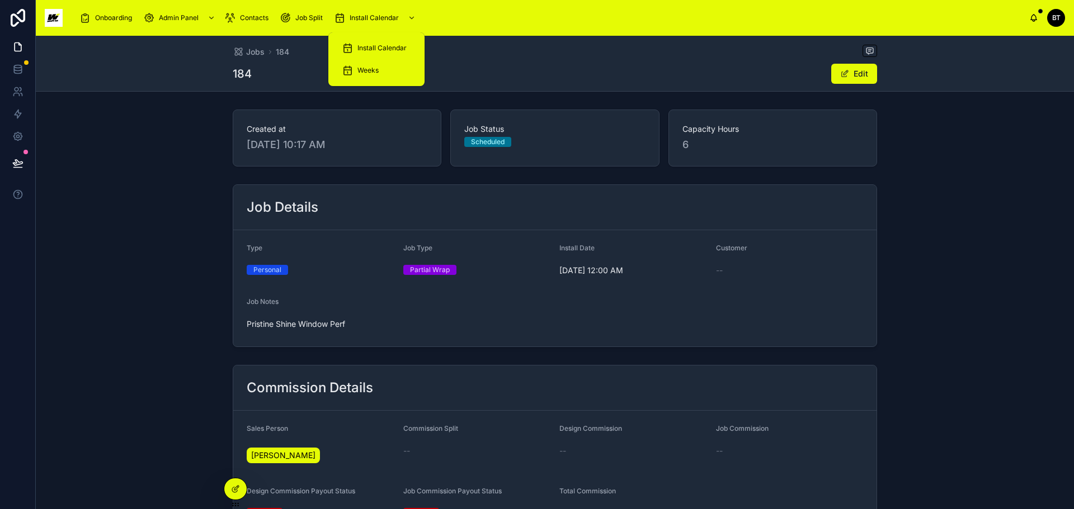
click at [367, 46] on span "Install Calendar" at bounding box center [381, 48] width 49 height 9
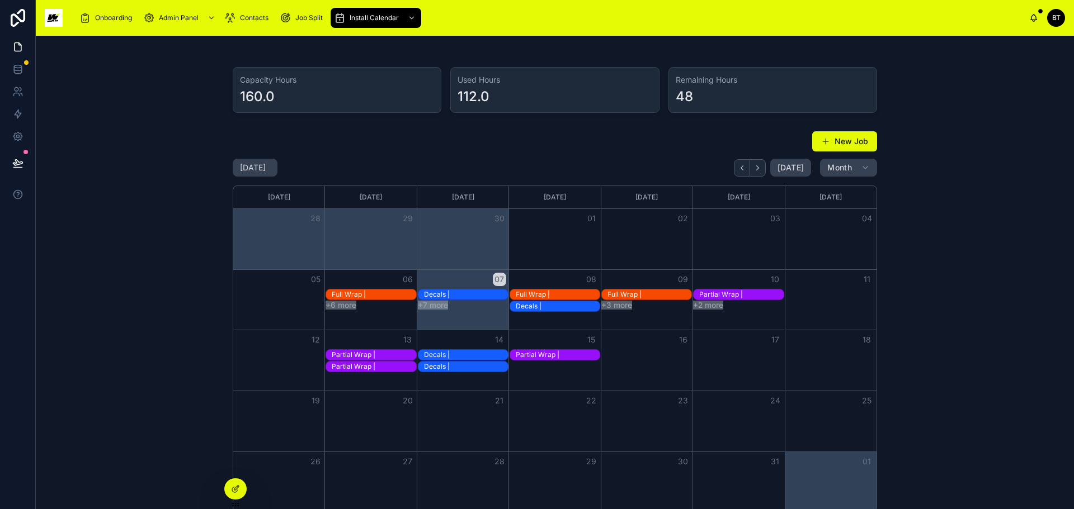
click at [816, 139] on button "New Job" at bounding box center [844, 141] width 65 height 20
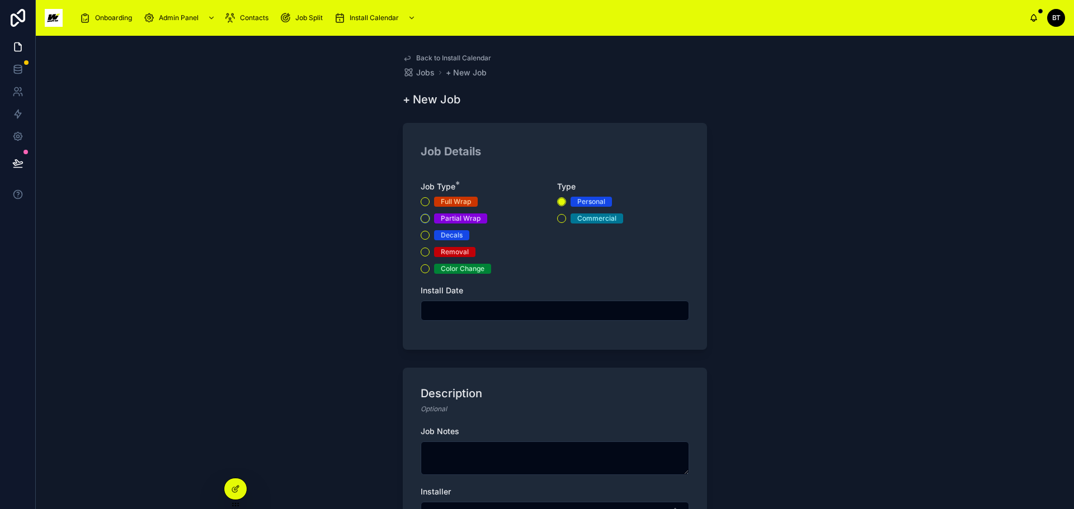
click at [421, 218] on button "Partial Wrap" at bounding box center [425, 218] width 9 height 9
click at [476, 308] on input "text" at bounding box center [554, 311] width 267 height 16
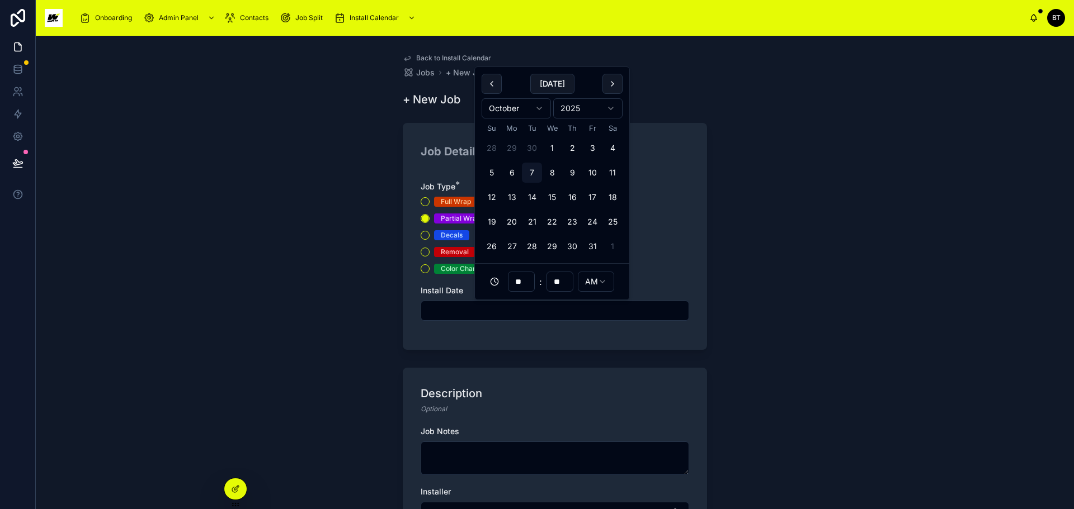
click at [529, 196] on button "14" at bounding box center [532, 197] width 20 height 20
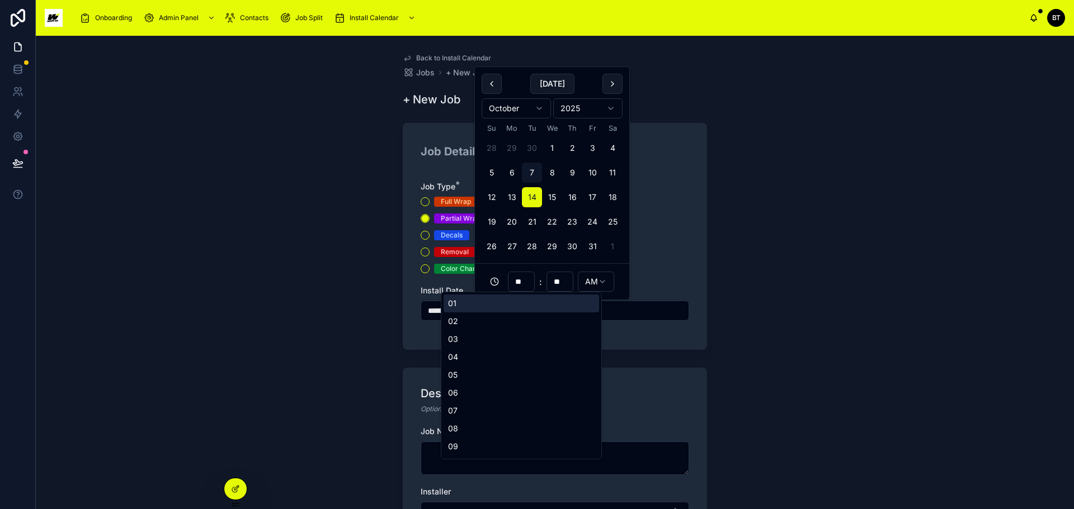
drag, startPoint x: 525, startPoint y: 280, endPoint x: 506, endPoint y: 280, distance: 19.0
click at [506, 280] on div "** : ** AM" at bounding box center [552, 282] width 141 height 22
type input "**********"
type input "**"
drag, startPoint x: 724, startPoint y: 363, endPoint x: 708, endPoint y: 364, distance: 15.7
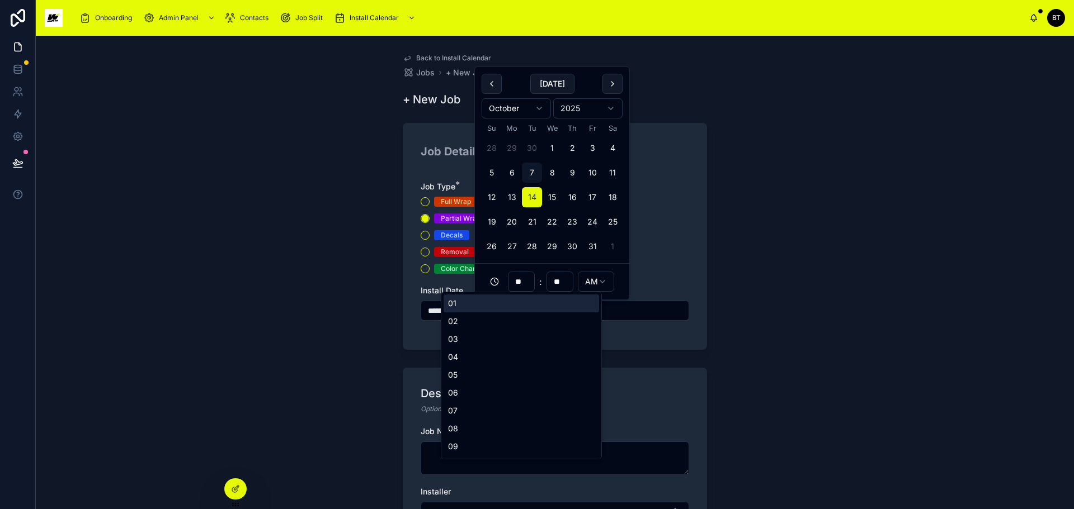
click at [721, 364] on div "**********" at bounding box center [555, 273] width 1038 height 474
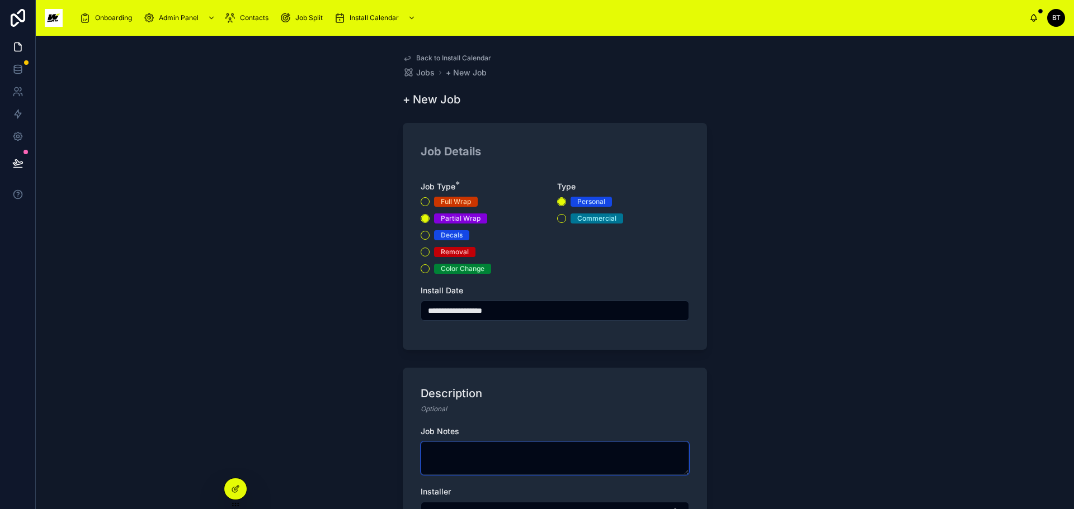
click at [516, 451] on textarea at bounding box center [555, 459] width 268 height 34
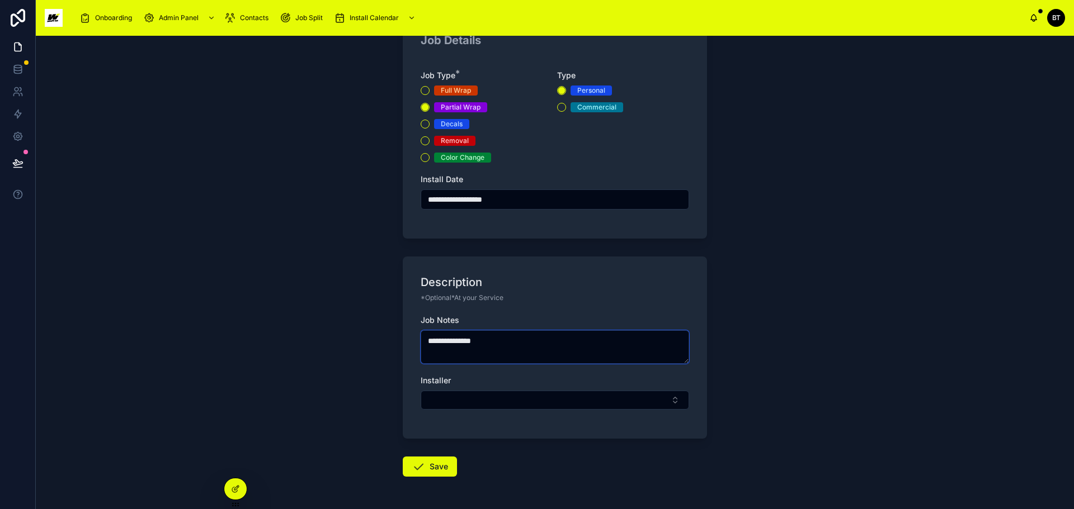
scroll to position [112, 0]
type textarea "**********"
click at [539, 399] on button "Select Button" at bounding box center [555, 399] width 268 height 19
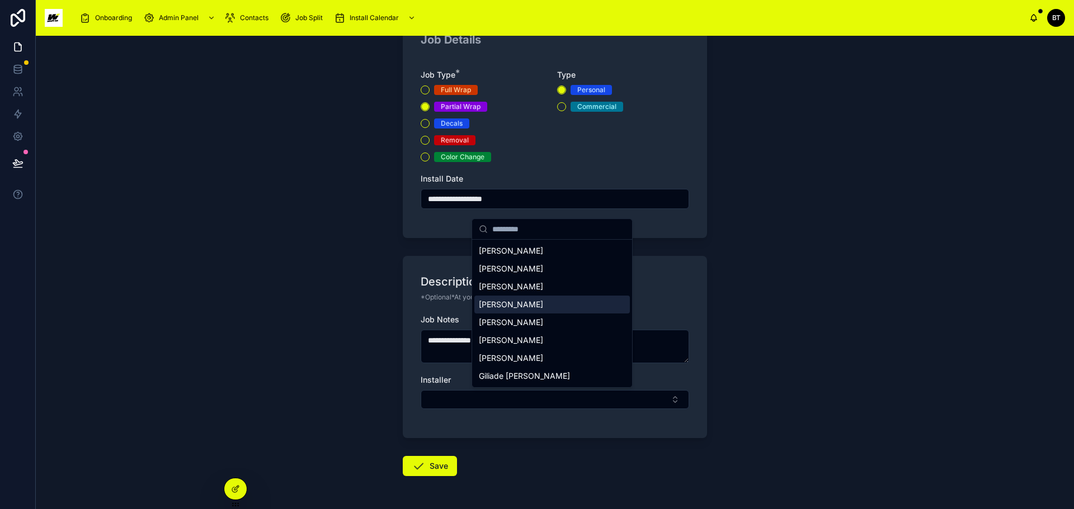
click at [516, 308] on span "[PERSON_NAME]" at bounding box center [511, 304] width 64 height 11
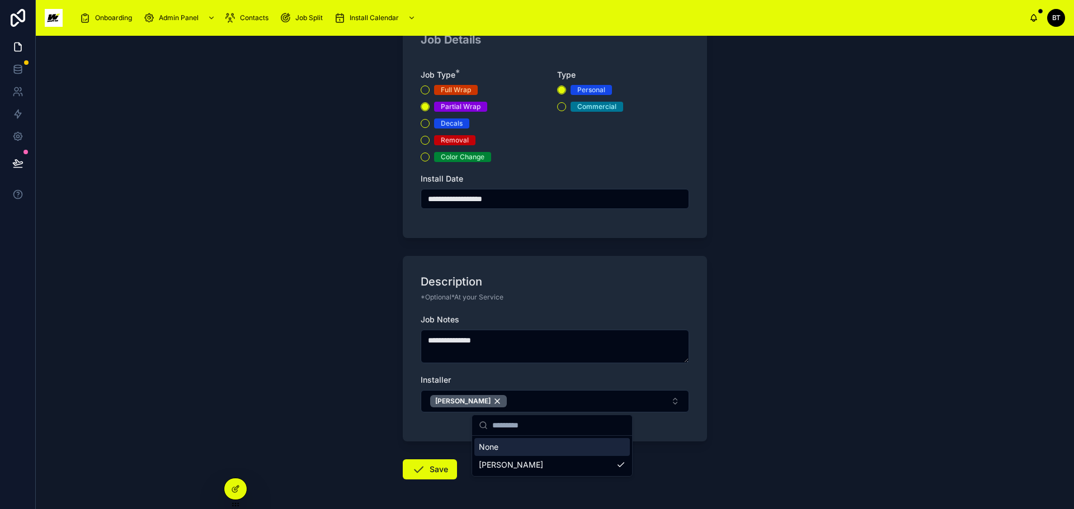
click at [426, 471] on button "Save" at bounding box center [430, 470] width 54 height 20
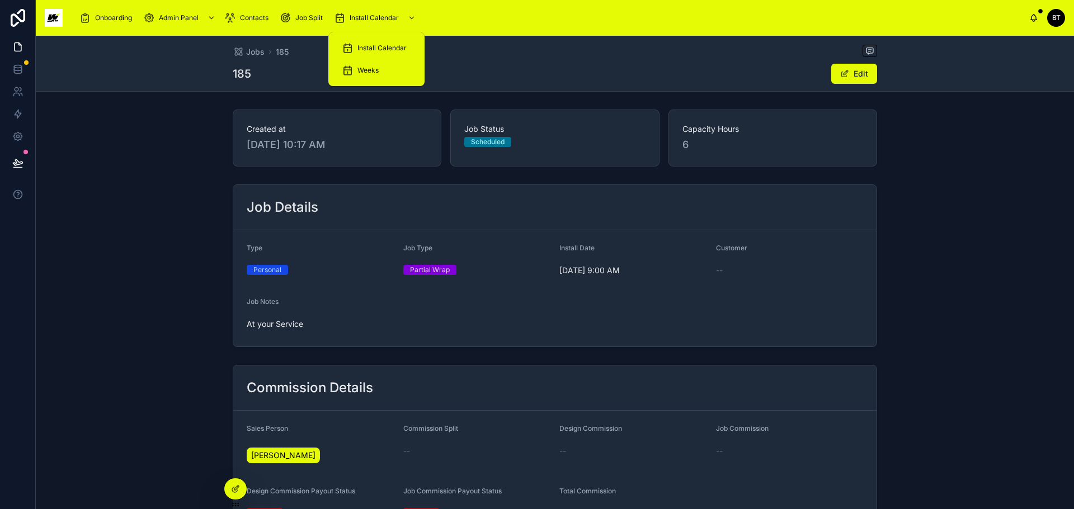
click at [377, 49] on span "Install Calendar" at bounding box center [381, 48] width 49 height 9
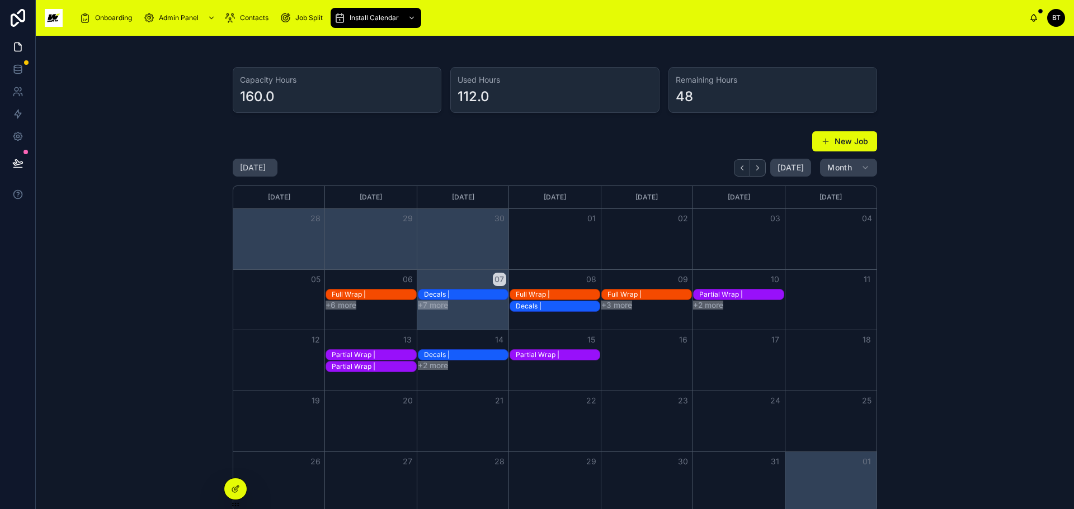
click at [824, 138] on span at bounding box center [825, 141] width 9 height 9
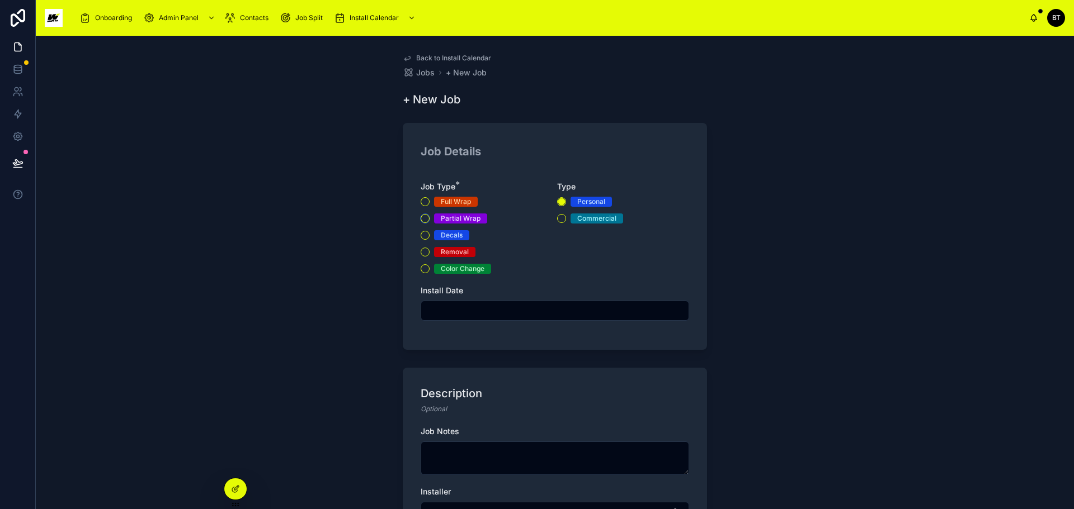
click at [421, 218] on button "Partial Wrap" at bounding box center [425, 218] width 9 height 9
click at [469, 311] on input "text" at bounding box center [554, 311] width 267 height 16
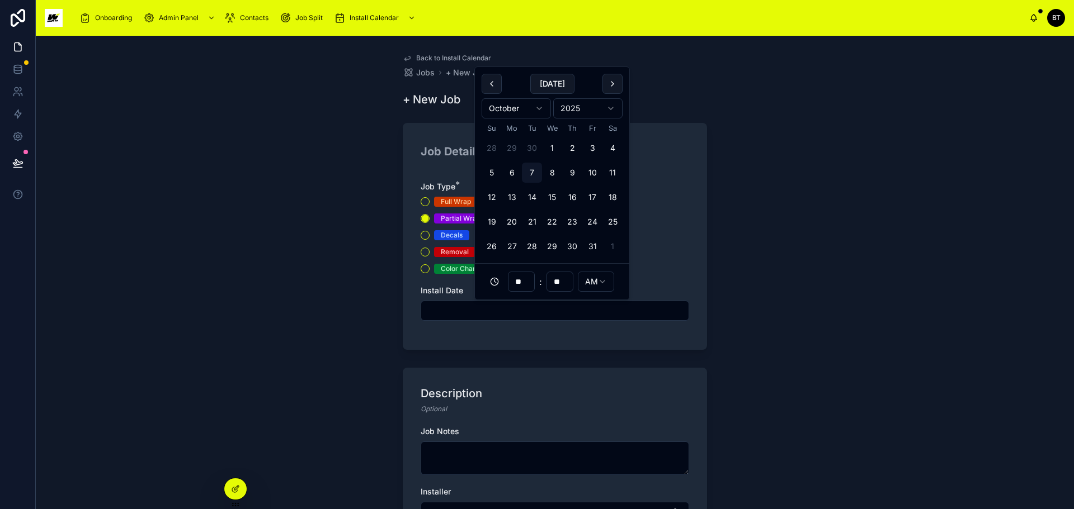
click at [552, 197] on button "15" at bounding box center [552, 197] width 20 height 20
type input "**********"
click at [495, 448] on textarea at bounding box center [555, 459] width 268 height 34
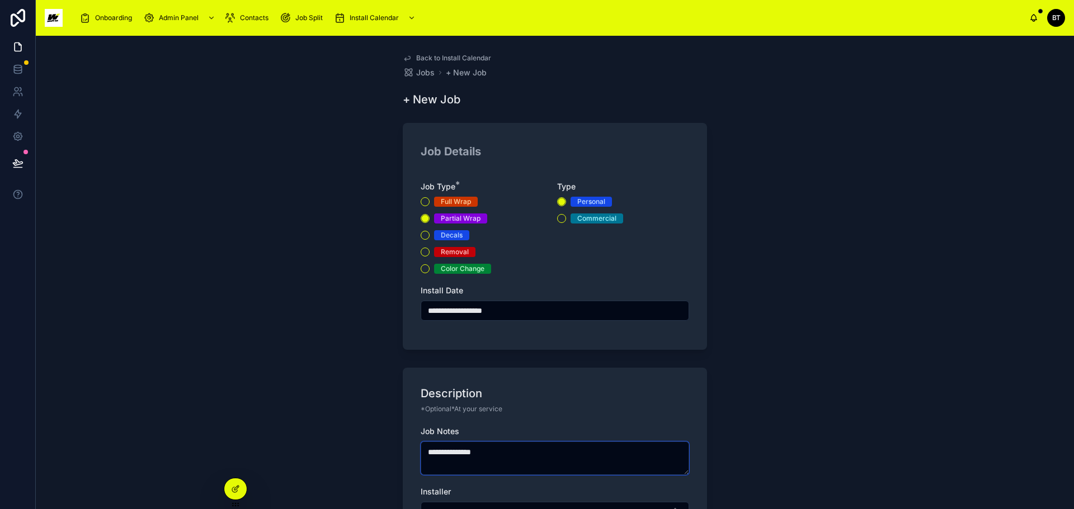
scroll to position [150, 0]
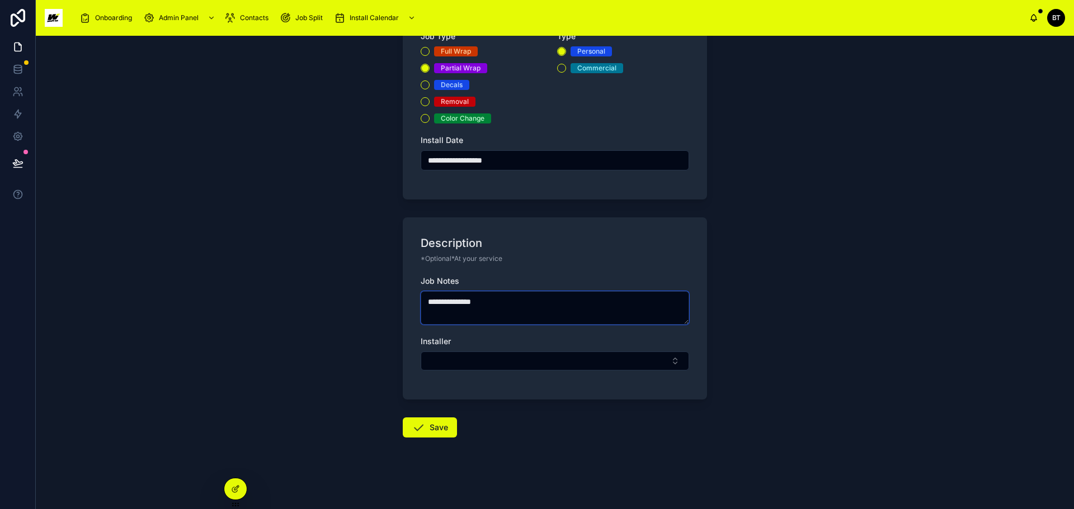
type textarea "**********"
click at [525, 361] on button "Select Button" at bounding box center [555, 361] width 268 height 19
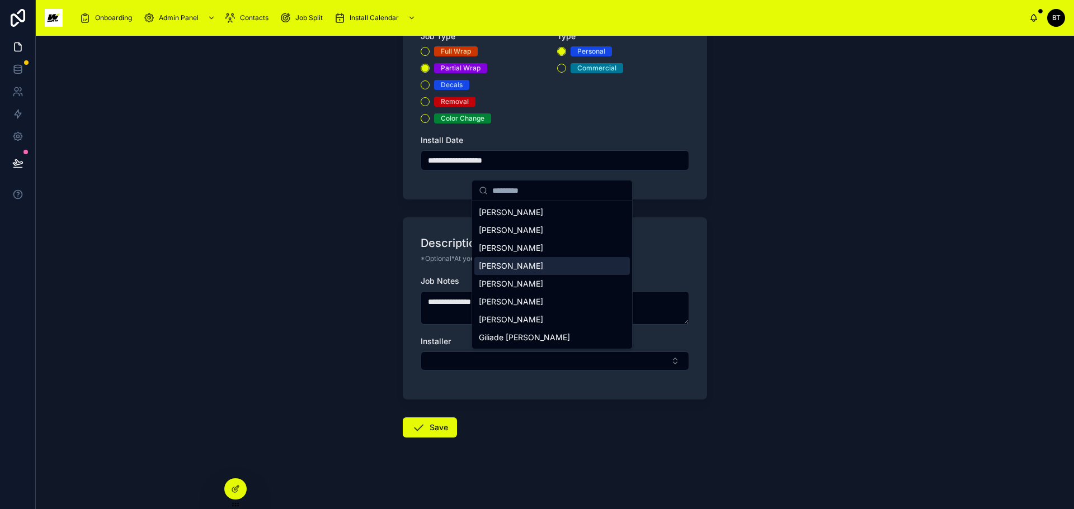
click at [497, 262] on span "[PERSON_NAME]" at bounding box center [511, 266] width 64 height 11
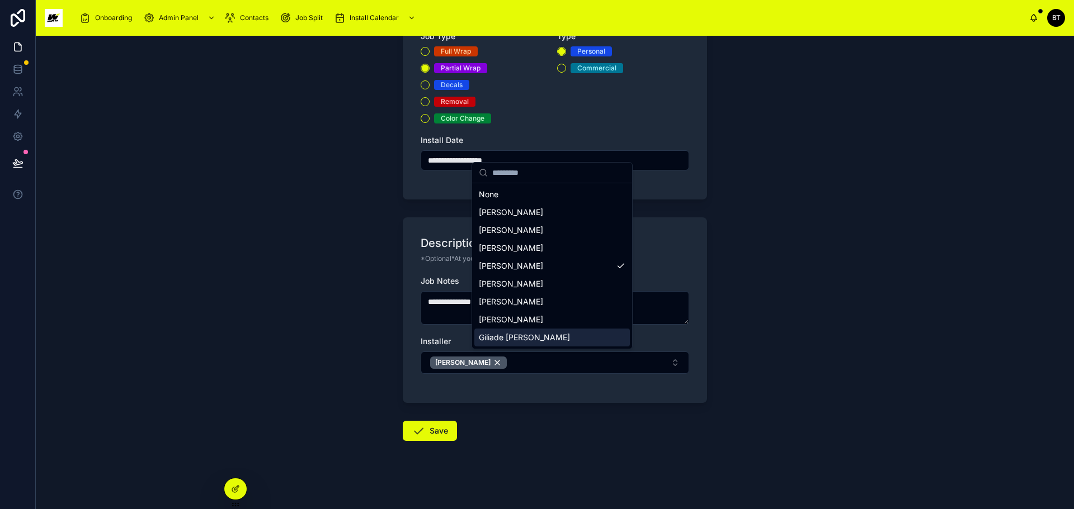
click at [434, 427] on button "Save" at bounding box center [430, 431] width 54 height 20
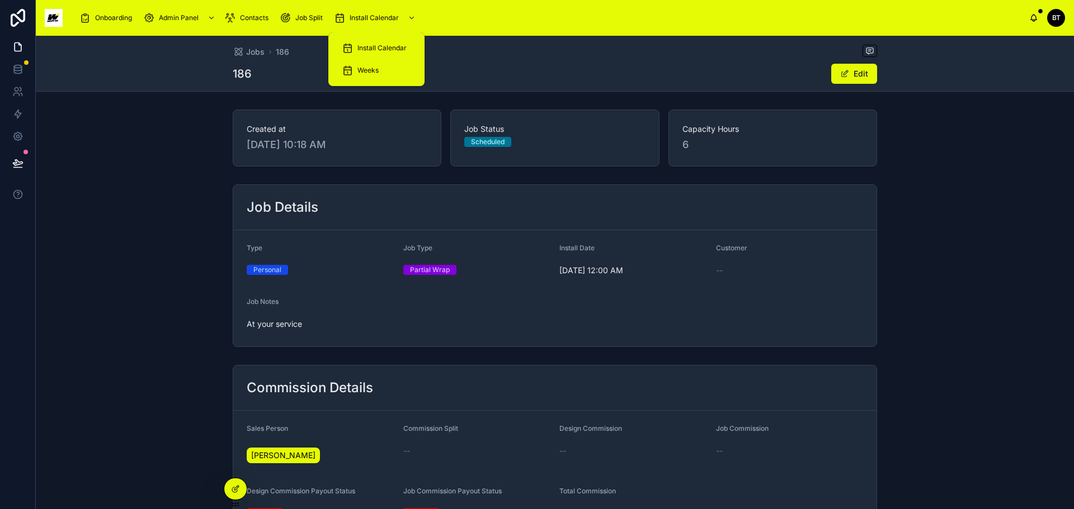
click at [385, 42] on div "Install Calendar" at bounding box center [376, 48] width 69 height 18
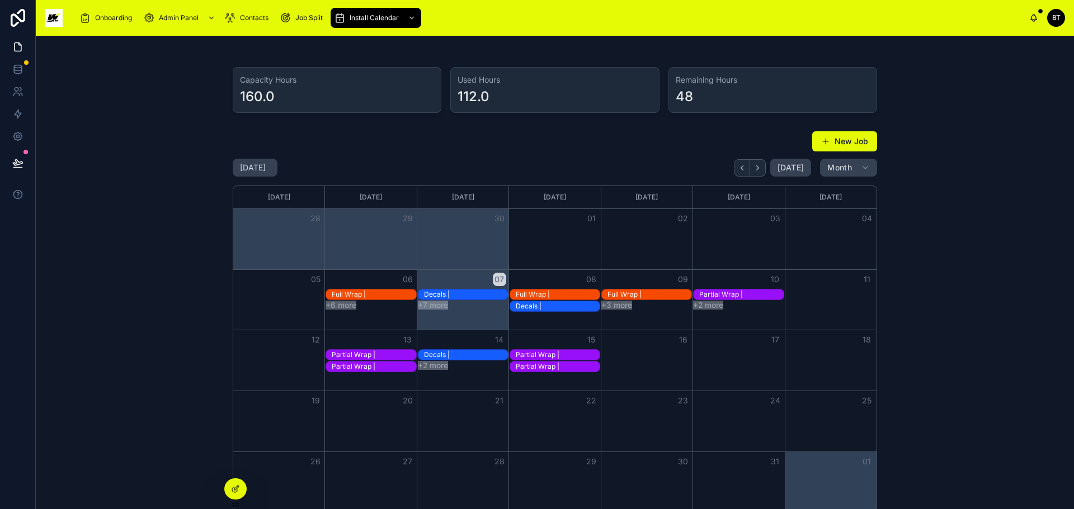
click at [838, 139] on button "New Job" at bounding box center [844, 141] width 65 height 20
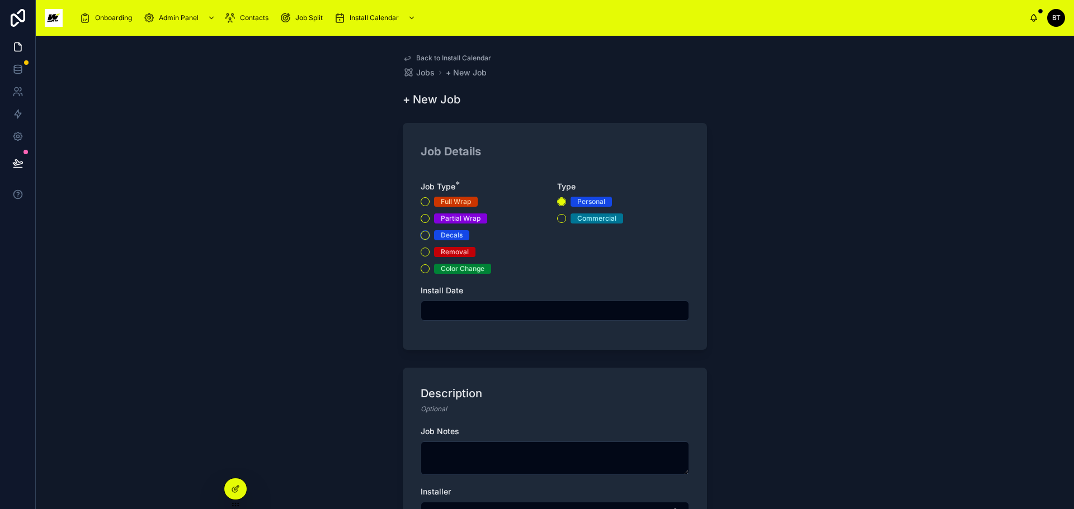
click at [425, 234] on button "Decals" at bounding box center [425, 235] width 9 height 9
click at [462, 311] on input "text" at bounding box center [554, 311] width 267 height 16
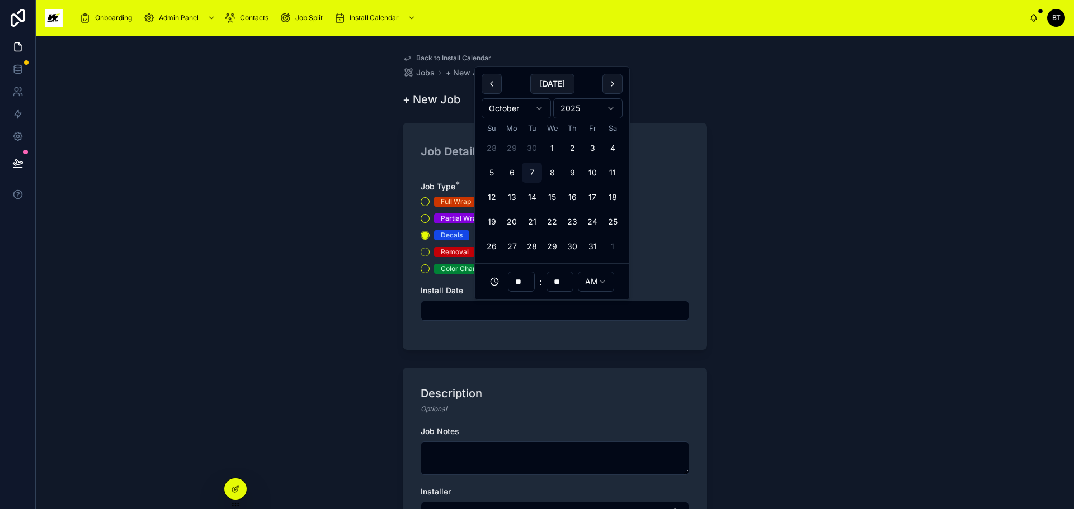
click at [577, 194] on button "16" at bounding box center [572, 197] width 20 height 20
type input "**********"
click at [493, 453] on textarea at bounding box center [555, 459] width 268 height 34
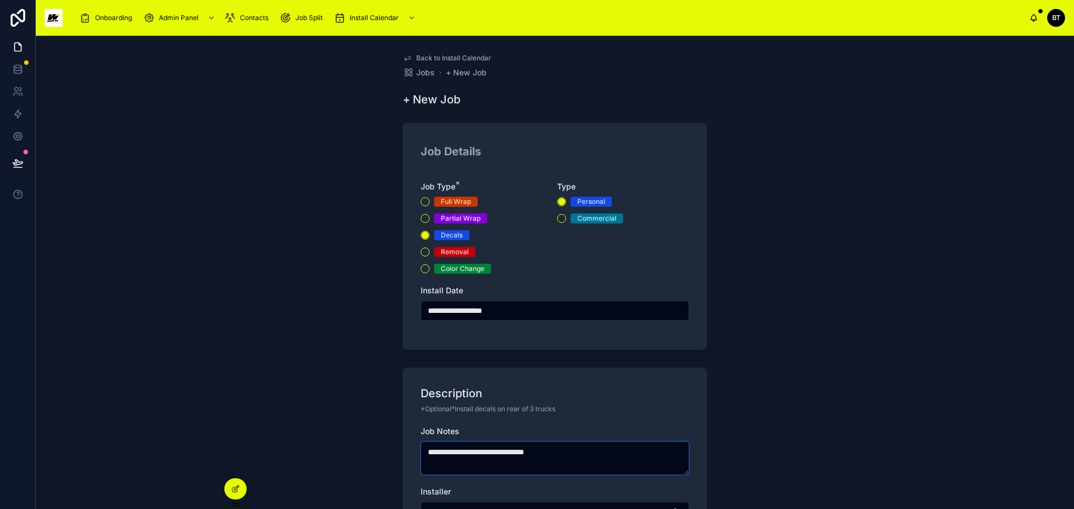
type textarea "**********"
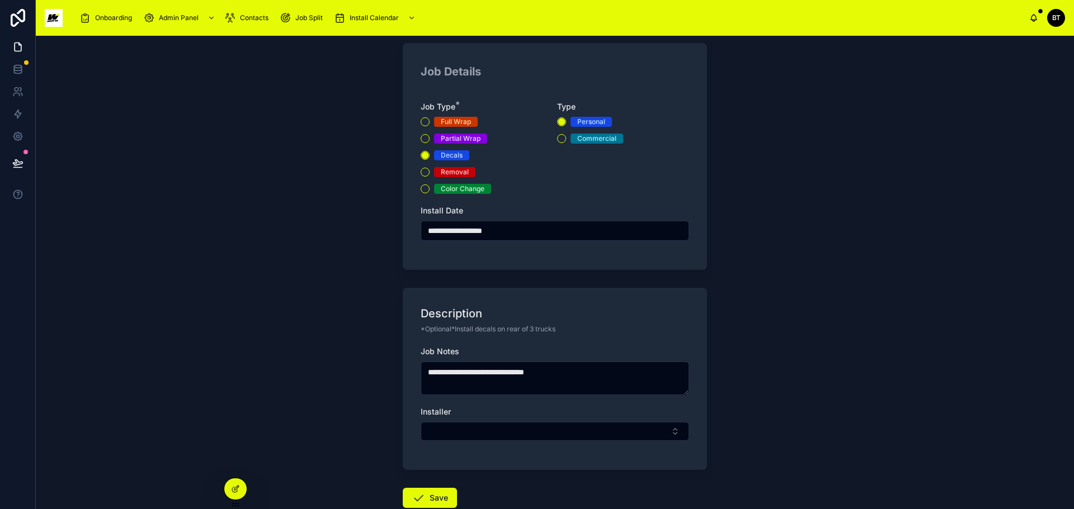
scroll to position [150, 0]
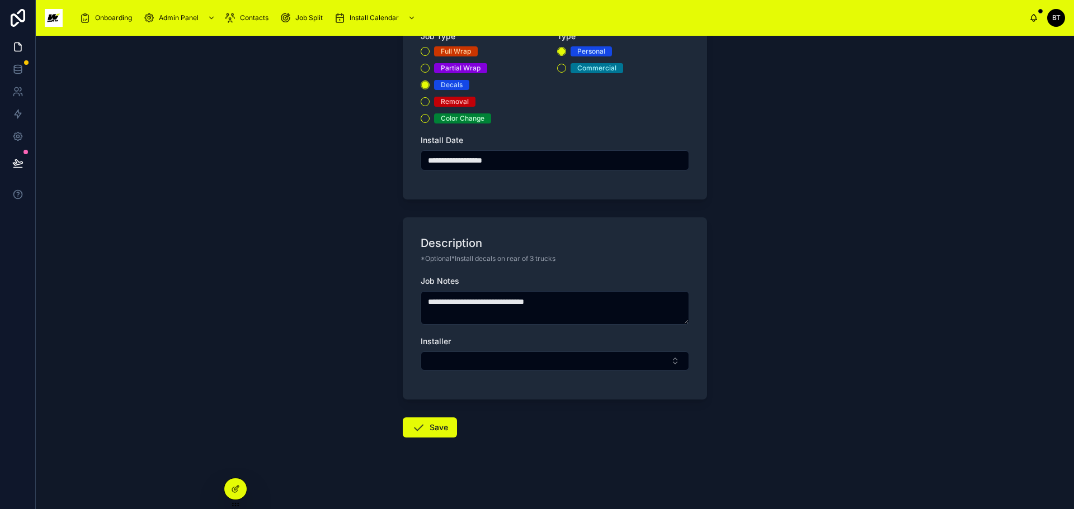
click at [557, 363] on button "Select Button" at bounding box center [555, 361] width 268 height 19
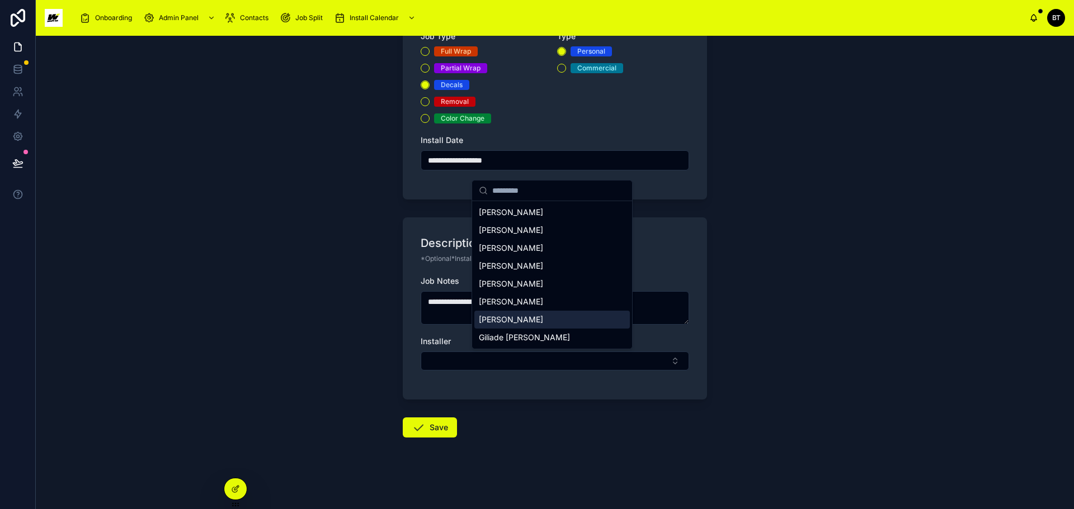
click at [507, 318] on span "[PERSON_NAME]" at bounding box center [511, 319] width 64 height 11
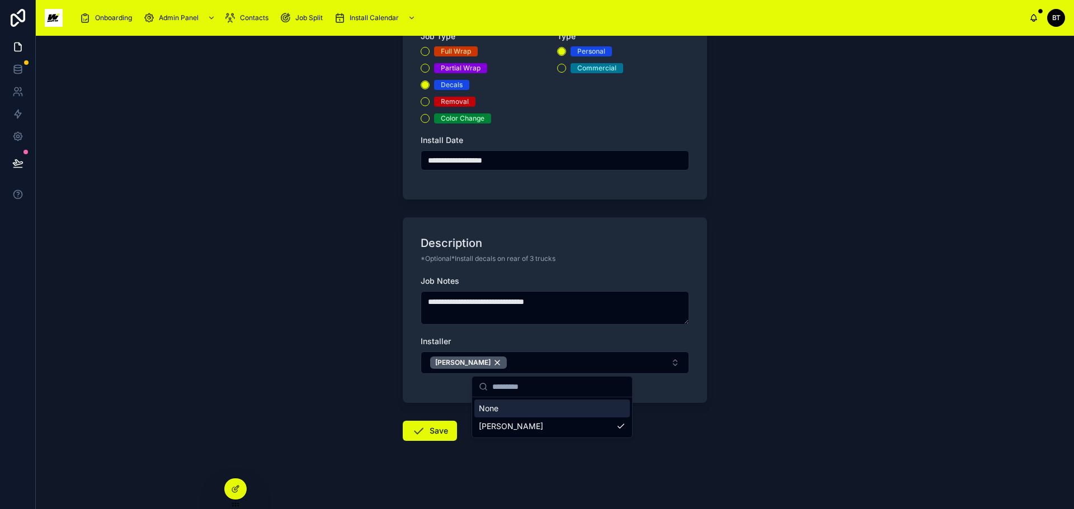
click at [423, 429] on button "Save" at bounding box center [430, 431] width 54 height 20
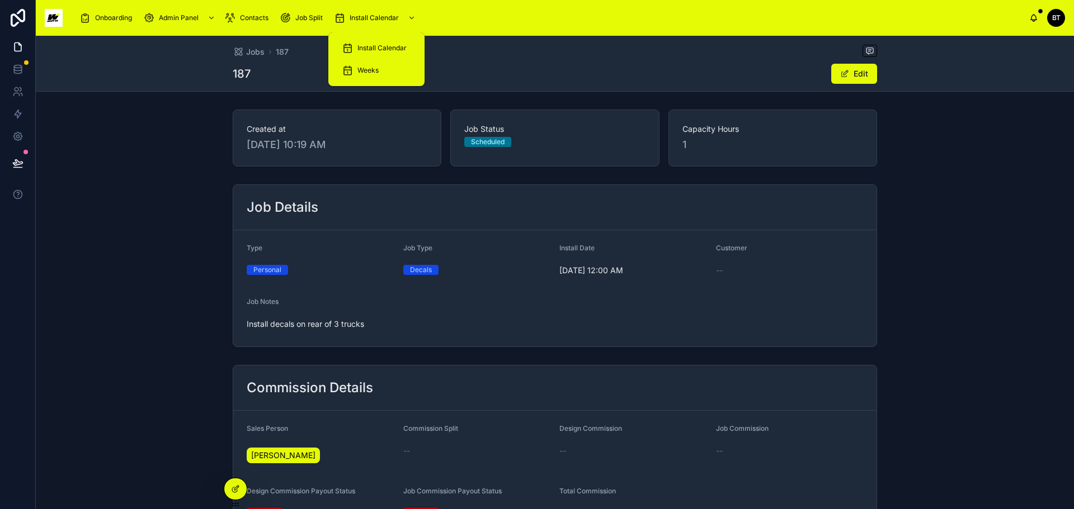
click at [372, 46] on span "Install Calendar" at bounding box center [381, 48] width 49 height 9
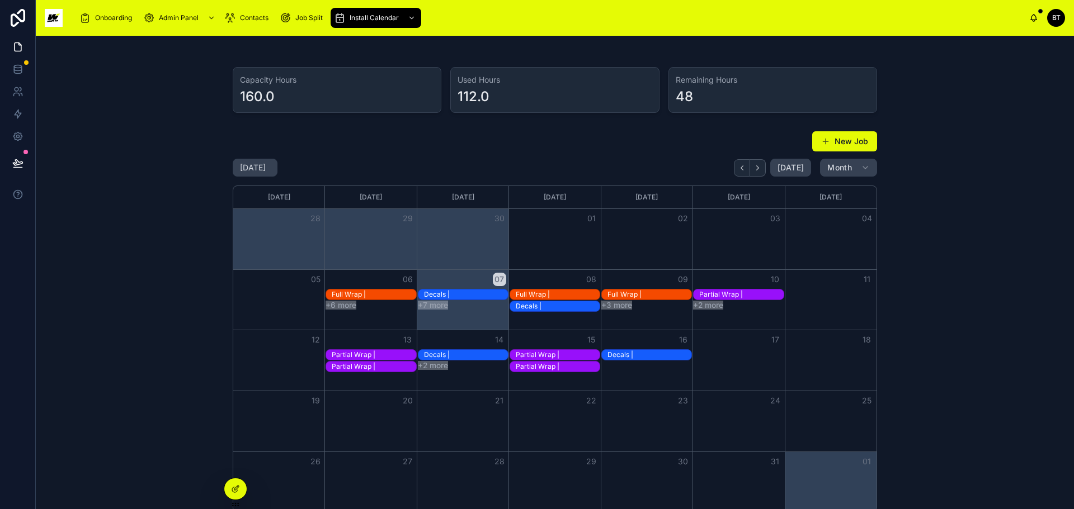
click at [828, 140] on button "New Job" at bounding box center [844, 141] width 65 height 20
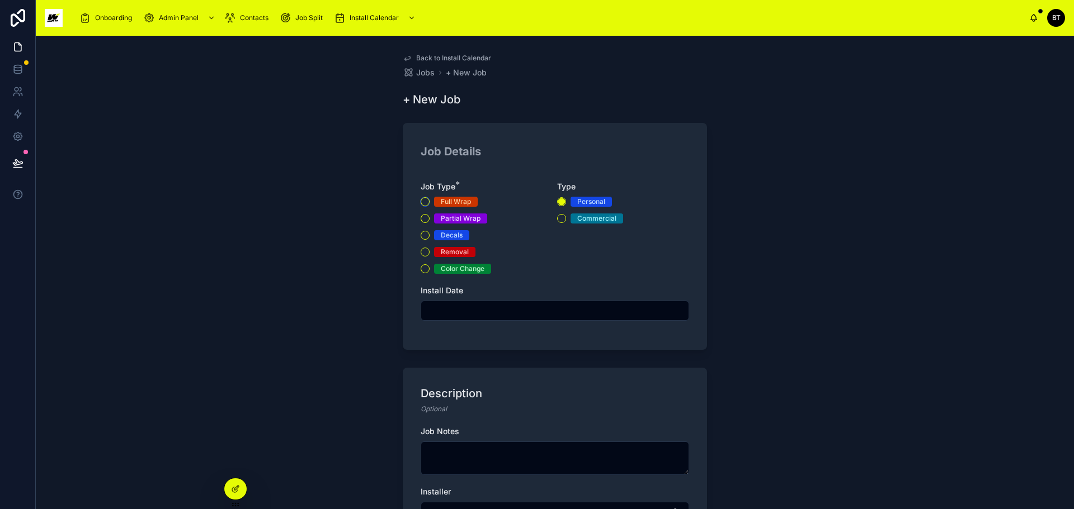
click at [423, 202] on button "Full Wrap" at bounding box center [425, 201] width 9 height 9
click at [493, 311] on input "text" at bounding box center [554, 311] width 267 height 16
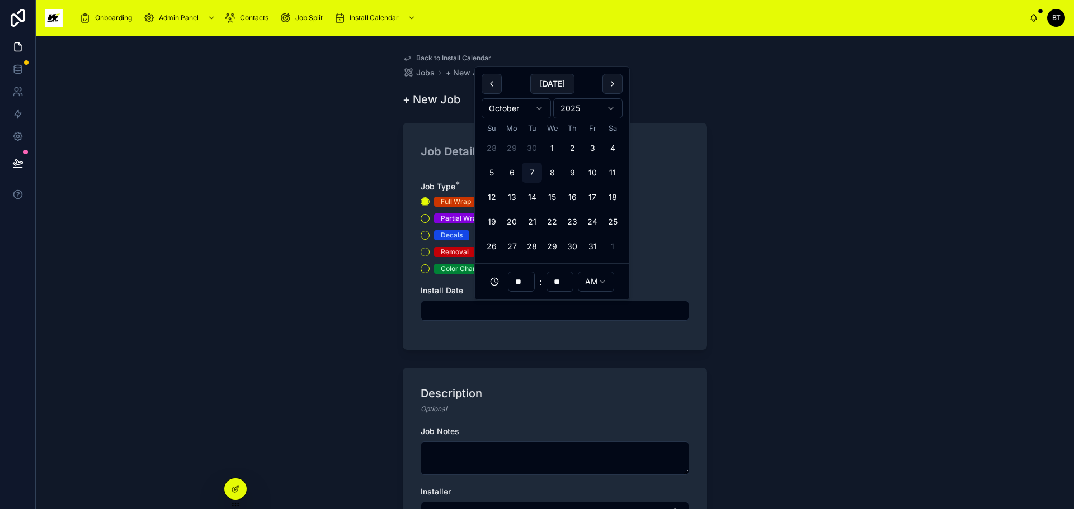
click at [587, 196] on button "17" at bounding box center [592, 197] width 20 height 20
click at [570, 192] on button "16" at bounding box center [572, 197] width 20 height 20
type input "**********"
click at [475, 443] on textarea at bounding box center [555, 459] width 268 height 34
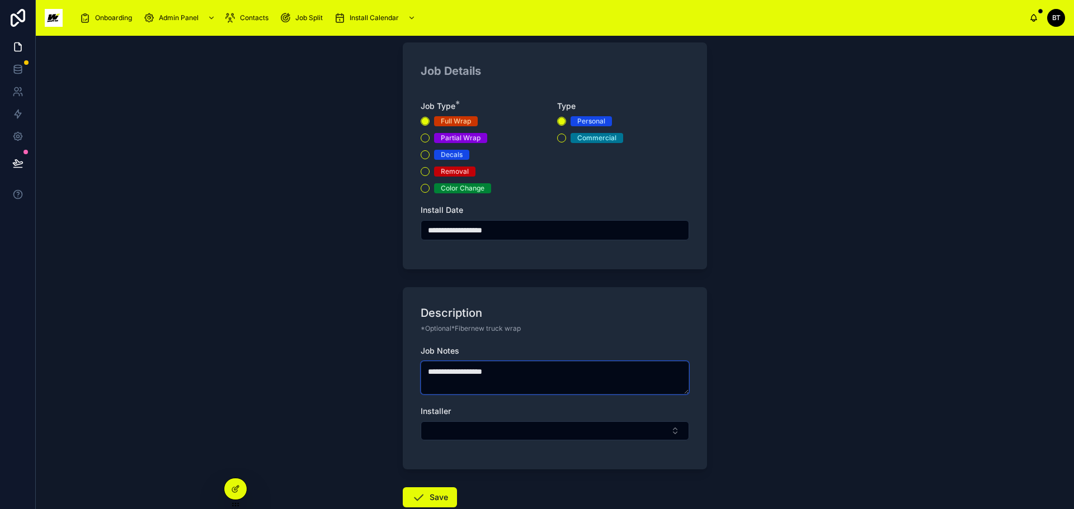
scroll to position [150, 0]
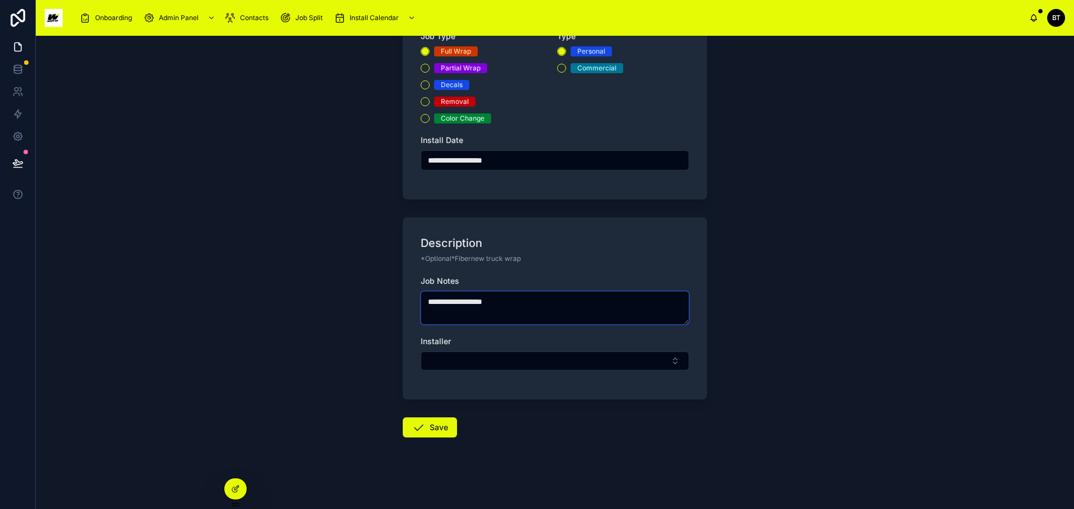
type textarea "**********"
click at [485, 362] on button "Select Button" at bounding box center [555, 361] width 268 height 19
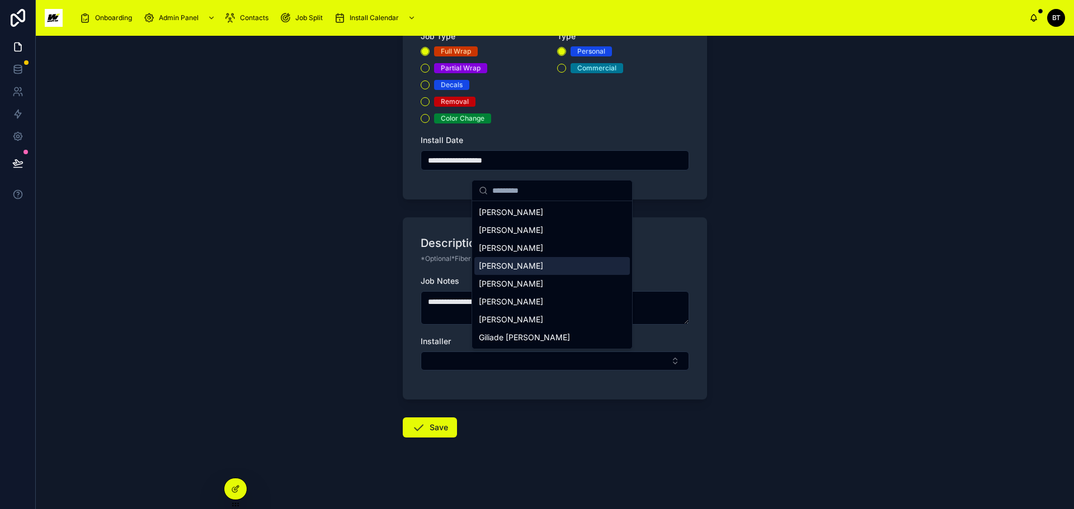
click at [513, 271] on span "[PERSON_NAME]" at bounding box center [511, 266] width 64 height 11
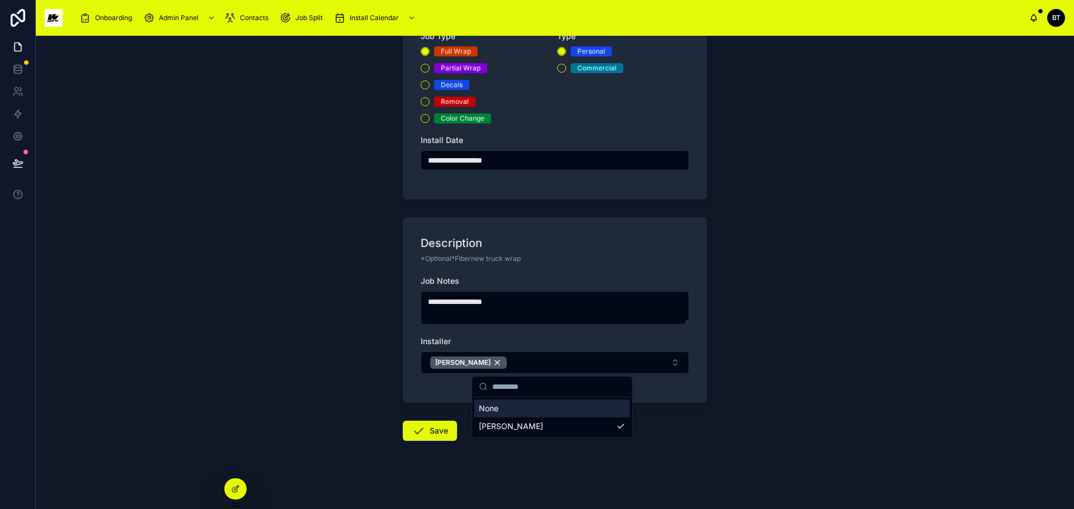
click at [427, 431] on button "Save" at bounding box center [430, 431] width 54 height 20
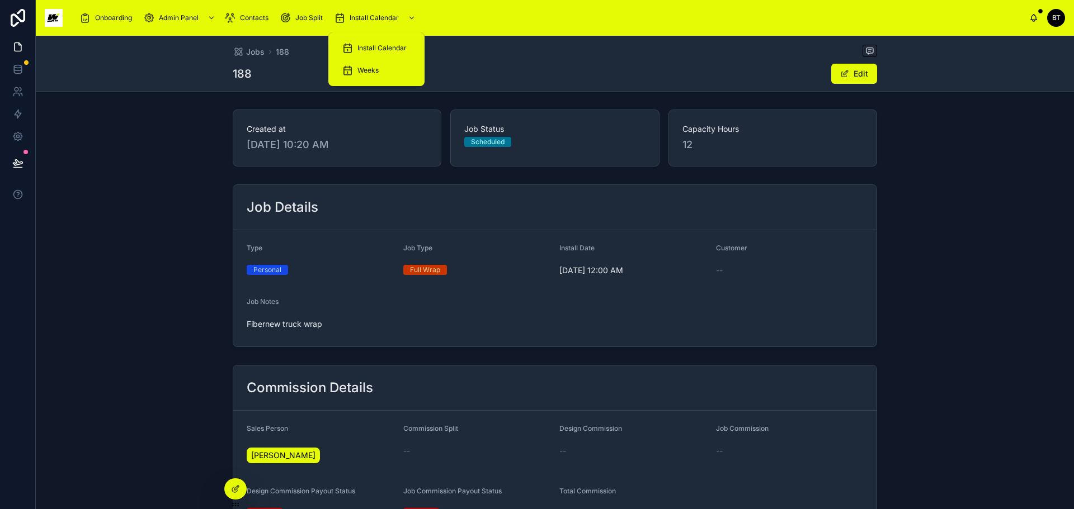
click at [375, 70] on span "Weeks" at bounding box center [367, 70] width 21 height 9
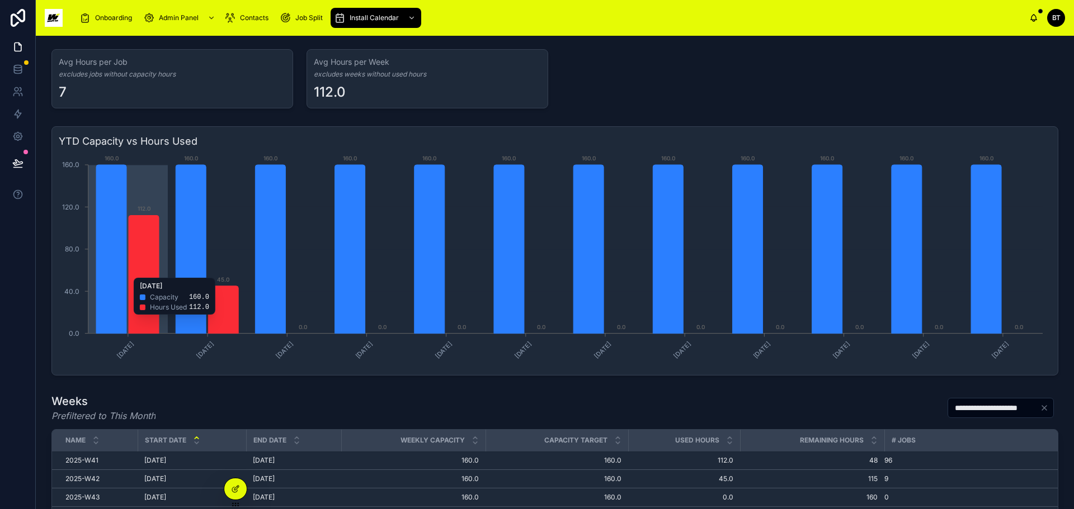
click at [228, 256] on icon "[DATE] [DATE] [DATE] [DATE] [DATE] [DATE] [DATE] [DATE] [DATE] [DATE] [DATE] [D…" at bounding box center [552, 261] width 987 height 215
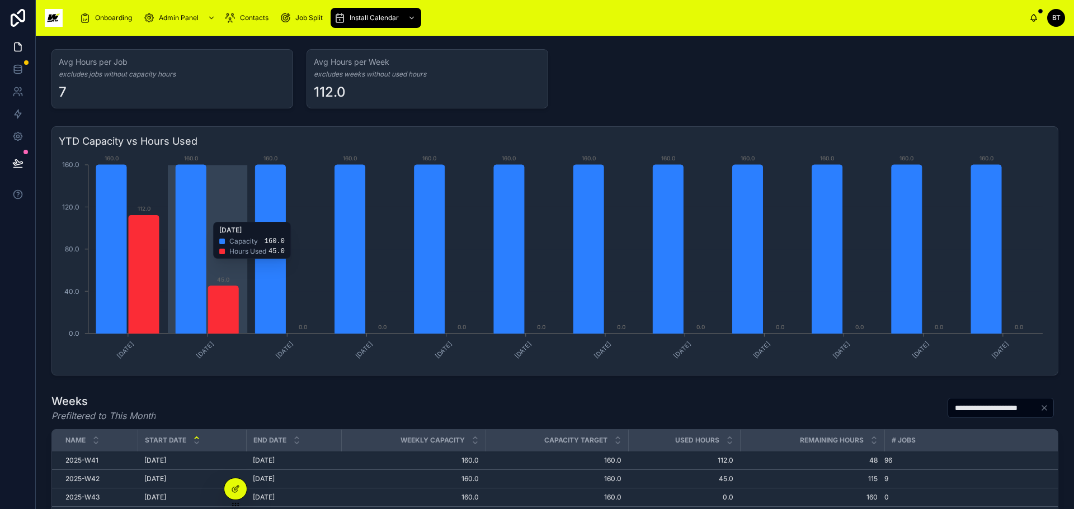
click at [228, 216] on icon "[DATE] [DATE] [DATE] [DATE] [DATE] [DATE] [DATE] [DATE] [DATE] [DATE] [DATE] [D…" at bounding box center [552, 261] width 987 height 215
click at [226, 197] on icon "[DATE] [DATE] [DATE] [DATE] [DATE] [DATE] [DATE] [DATE] [DATE] [DATE] [DATE] [D…" at bounding box center [552, 261] width 987 height 215
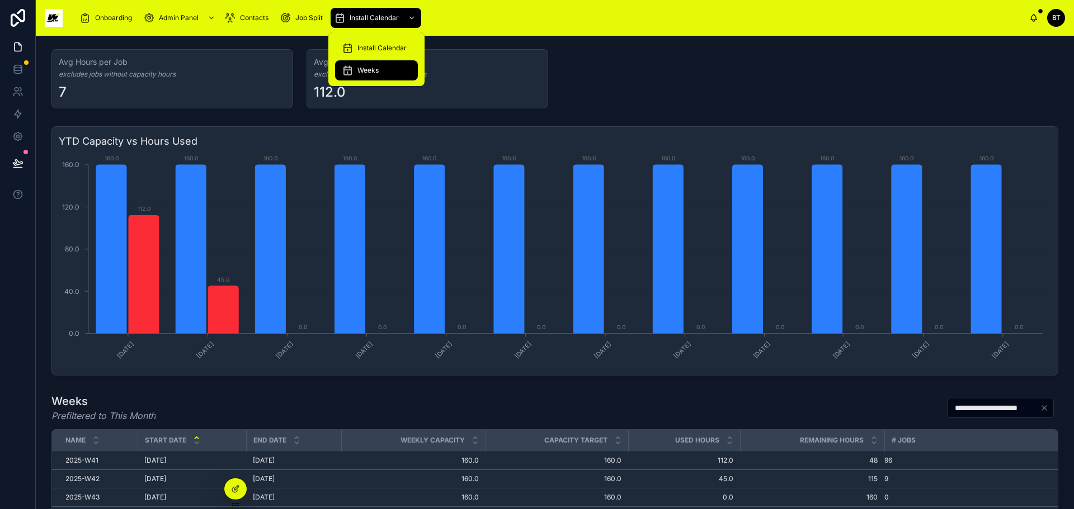
click at [368, 44] on span "Install Calendar" at bounding box center [381, 48] width 49 height 9
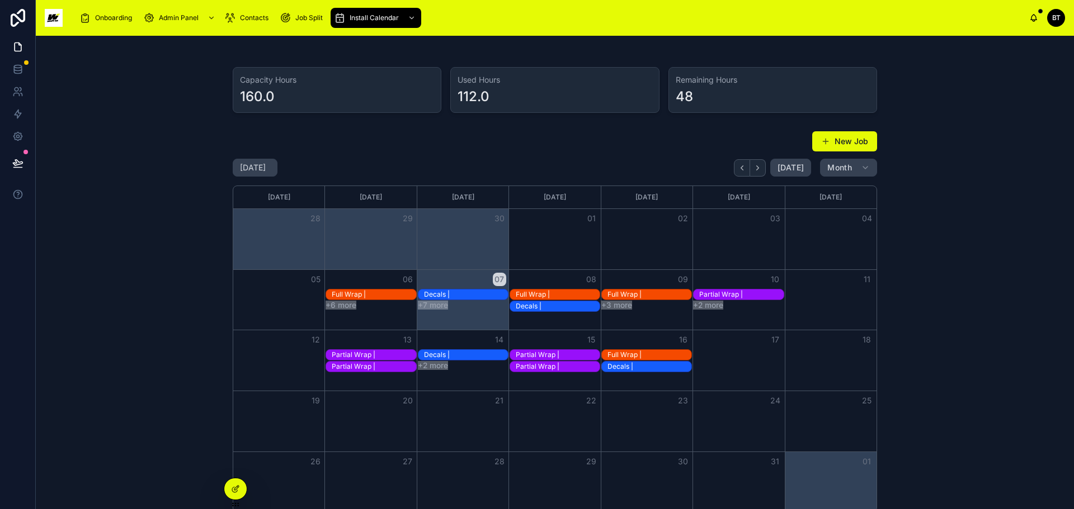
click at [864, 142] on button "New Job" at bounding box center [844, 141] width 65 height 20
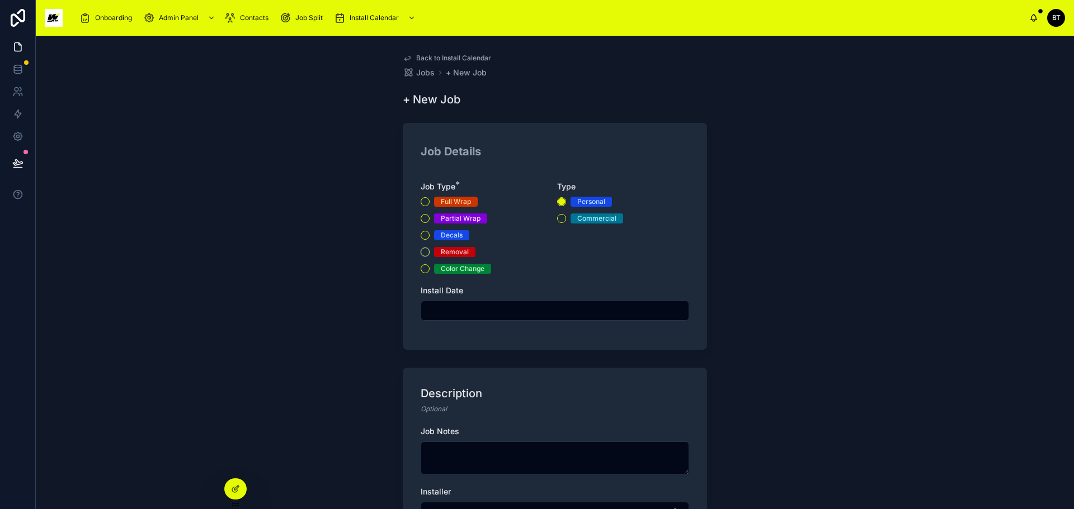
click at [421, 251] on button "Removal" at bounding box center [425, 252] width 9 height 9
click at [422, 253] on circle "button" at bounding box center [425, 252] width 7 height 7
